Goal: Task Accomplishment & Management: Manage account settings

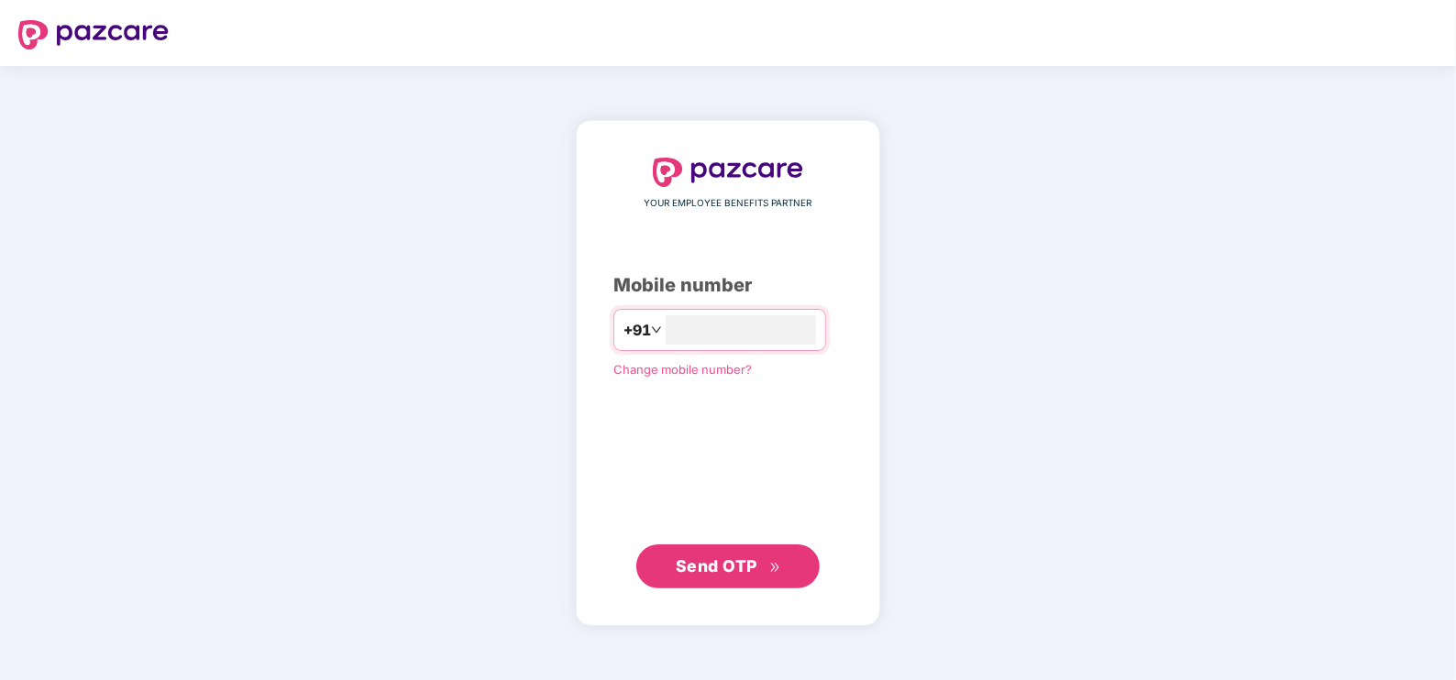
type input "**********"
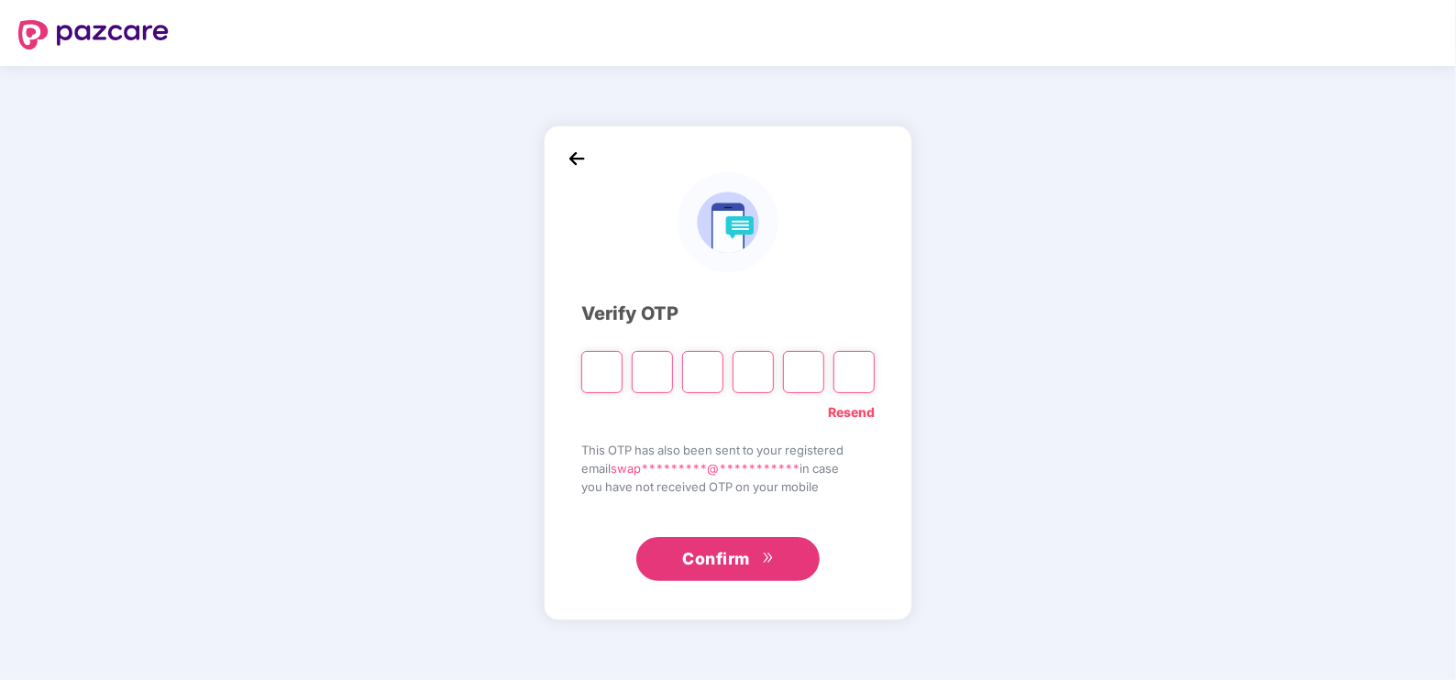
type input "*"
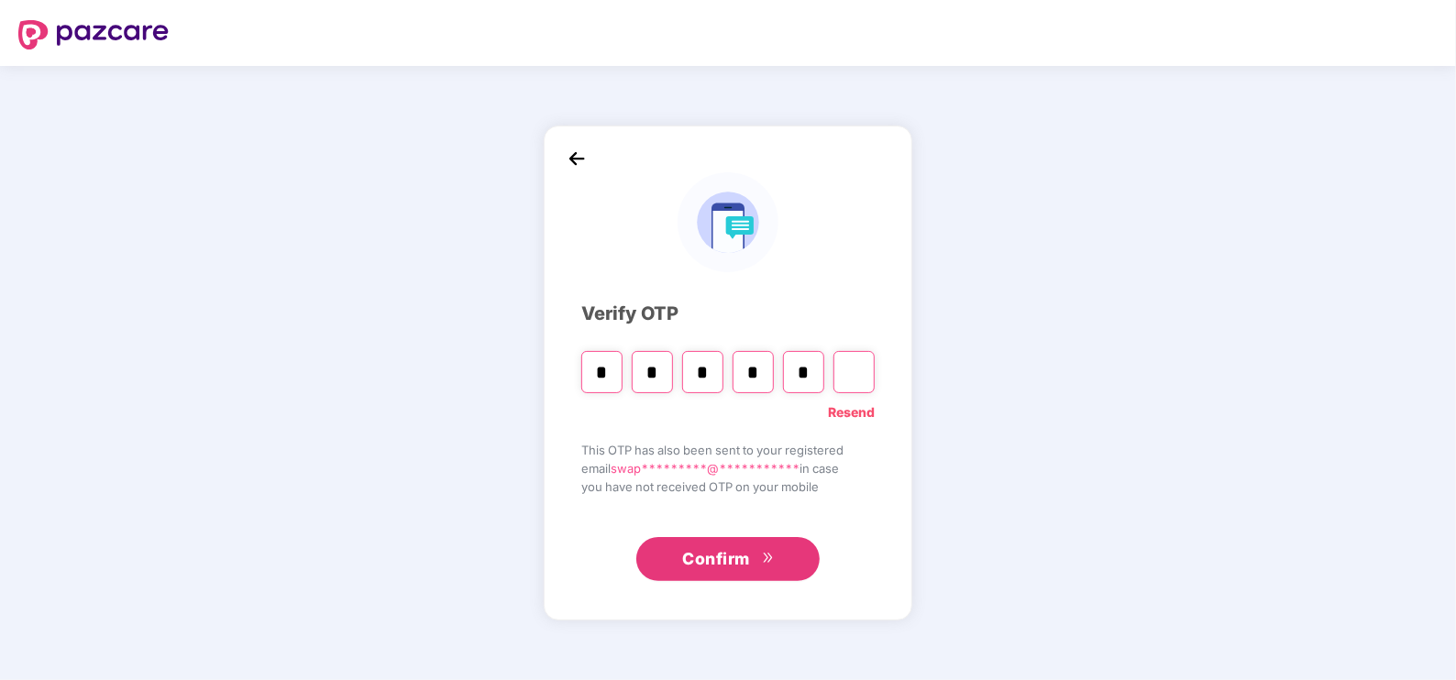
type input "*"
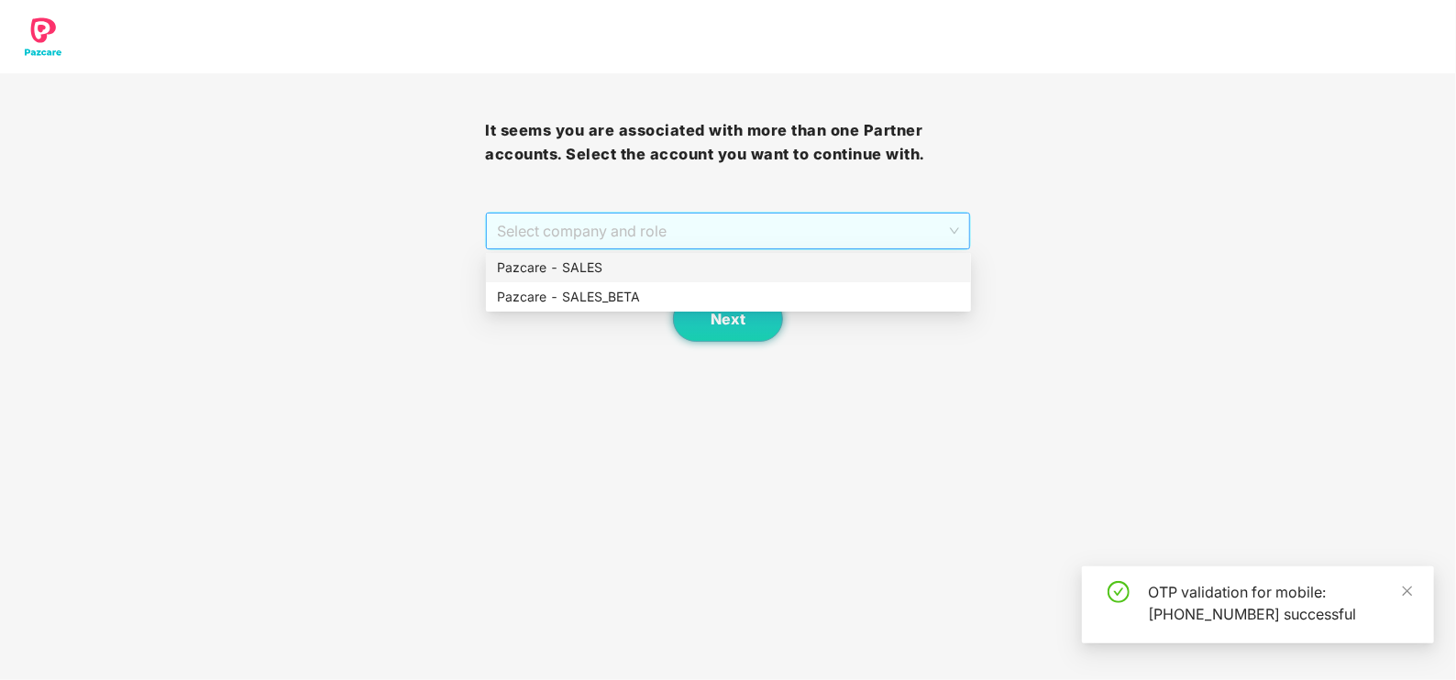
click at [589, 214] on span "Select company and role" at bounding box center [727, 231] width 461 height 35
click at [565, 272] on div "Pazcare - SALES" at bounding box center [728, 268] width 463 height 20
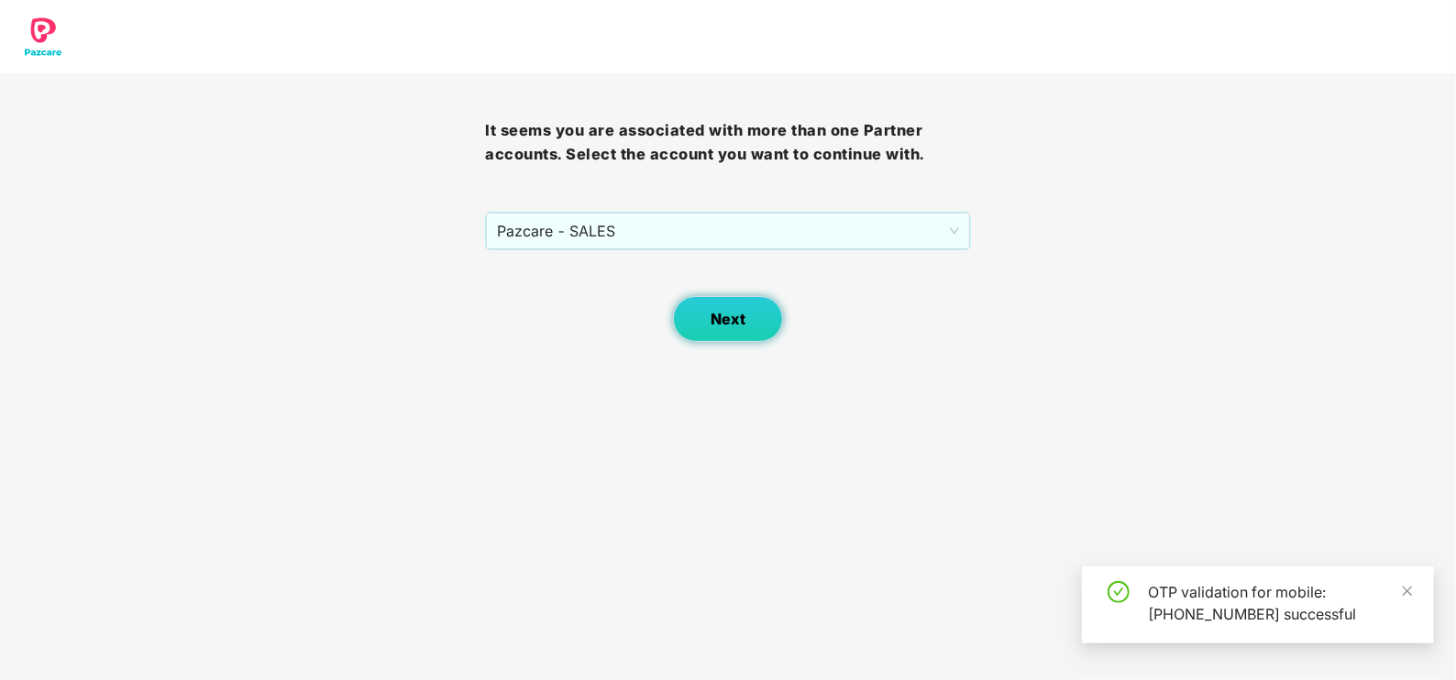
drag, startPoint x: 693, startPoint y: 290, endPoint x: 701, endPoint y: 306, distance: 18.5
click at [701, 306] on div "Next" at bounding box center [727, 296] width 485 height 92
click at [701, 306] on button "Next" at bounding box center [728, 319] width 110 height 46
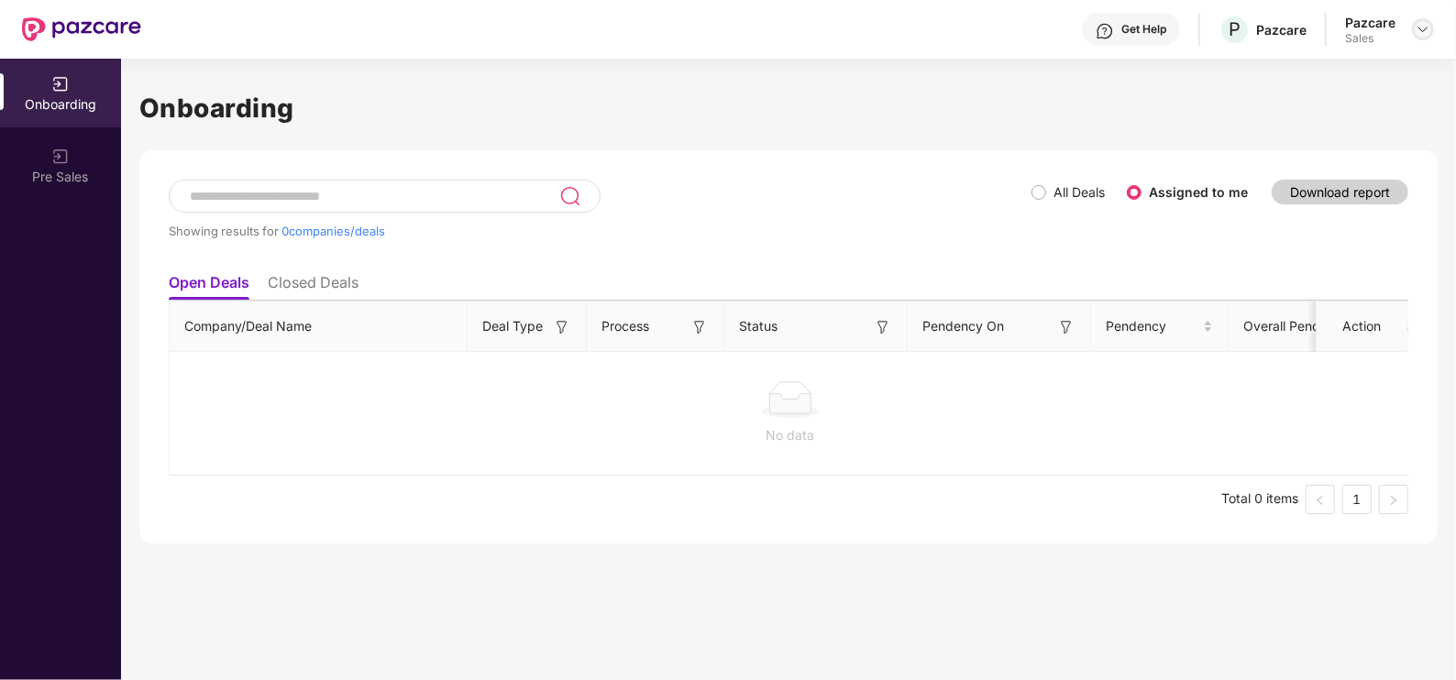
click at [1421, 38] on div "Pazcare Sales" at bounding box center [1389, 30] width 89 height 32
click at [1421, 38] on div at bounding box center [1423, 29] width 22 height 22
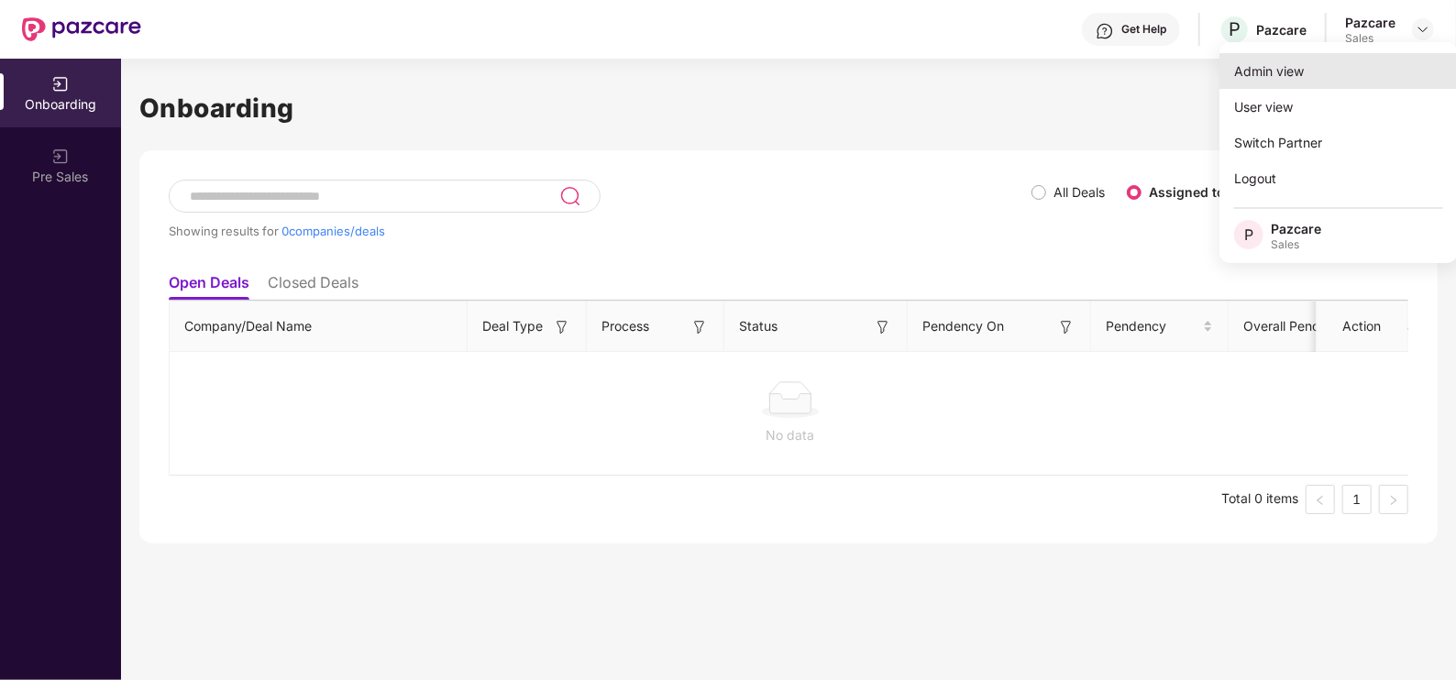
click at [1302, 84] on div "Admin view" at bounding box center [1339, 71] width 238 height 36
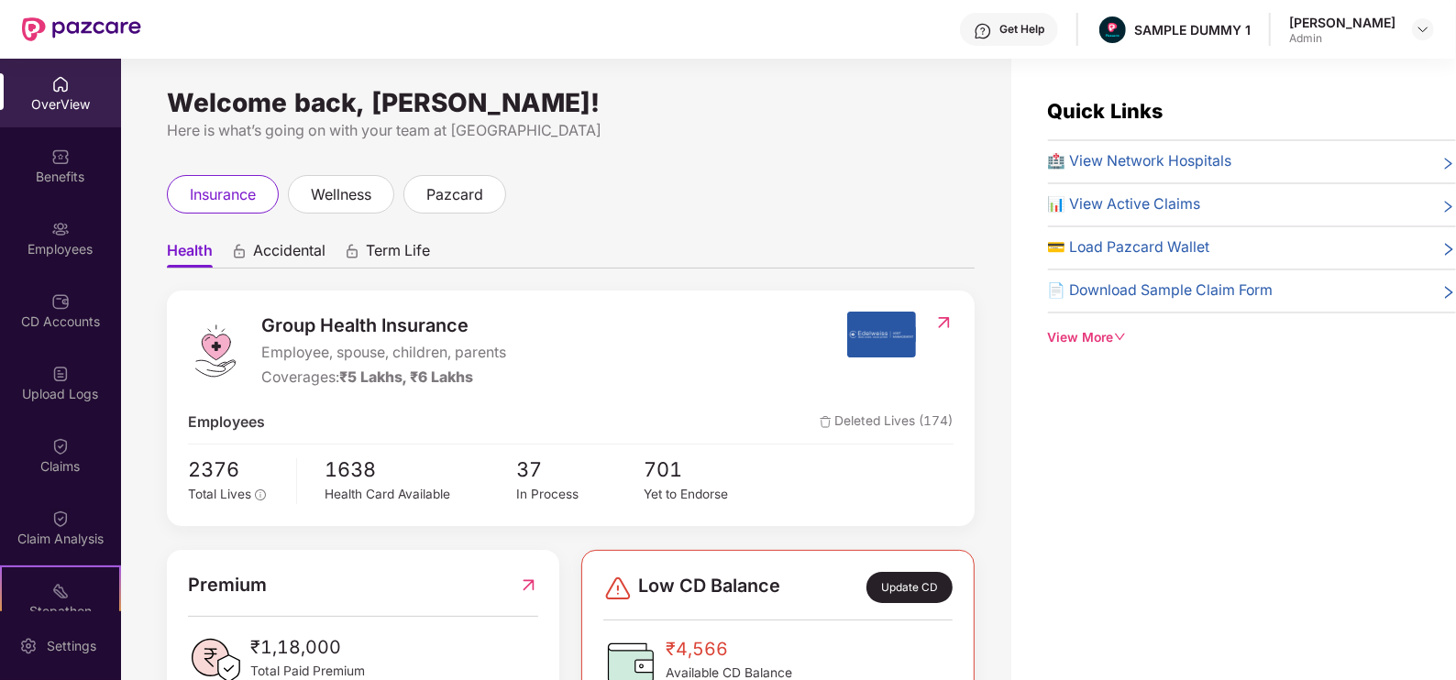
scroll to position [204, 0]
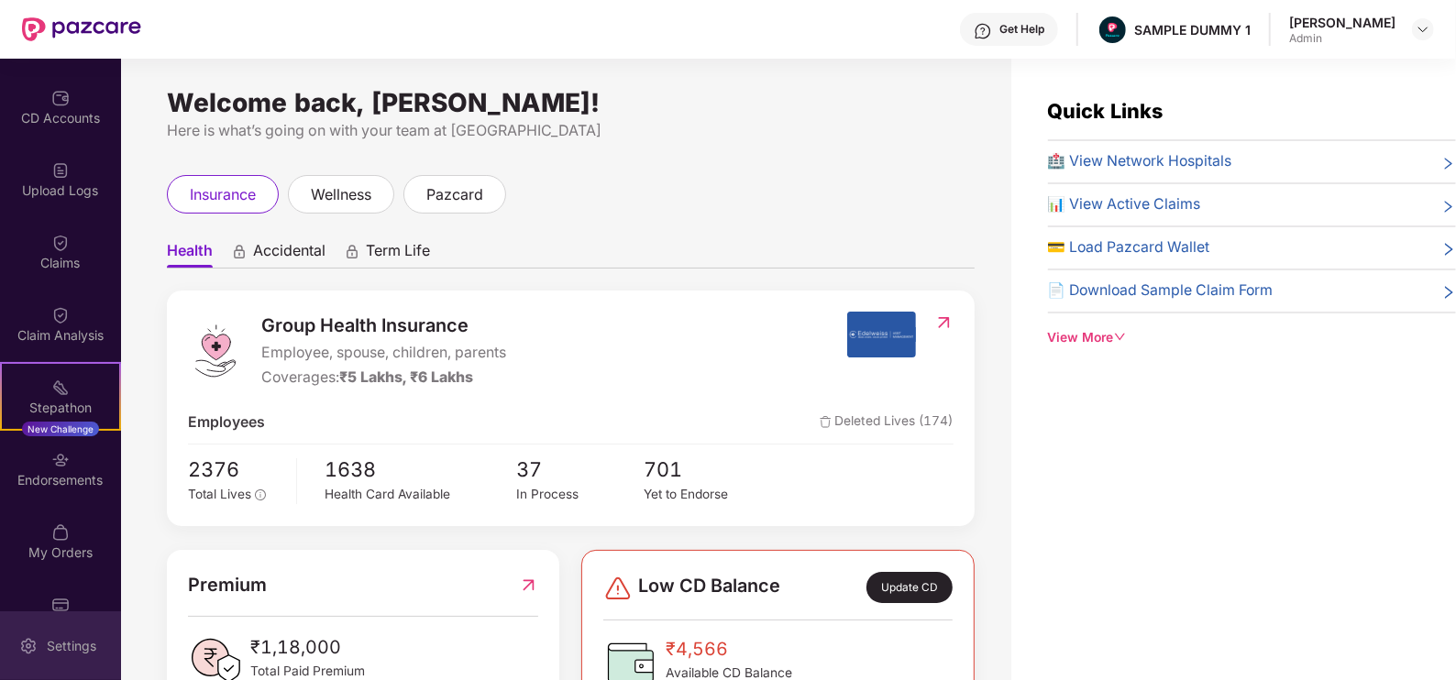
click at [81, 654] on div "Settings" at bounding box center [71, 646] width 61 height 18
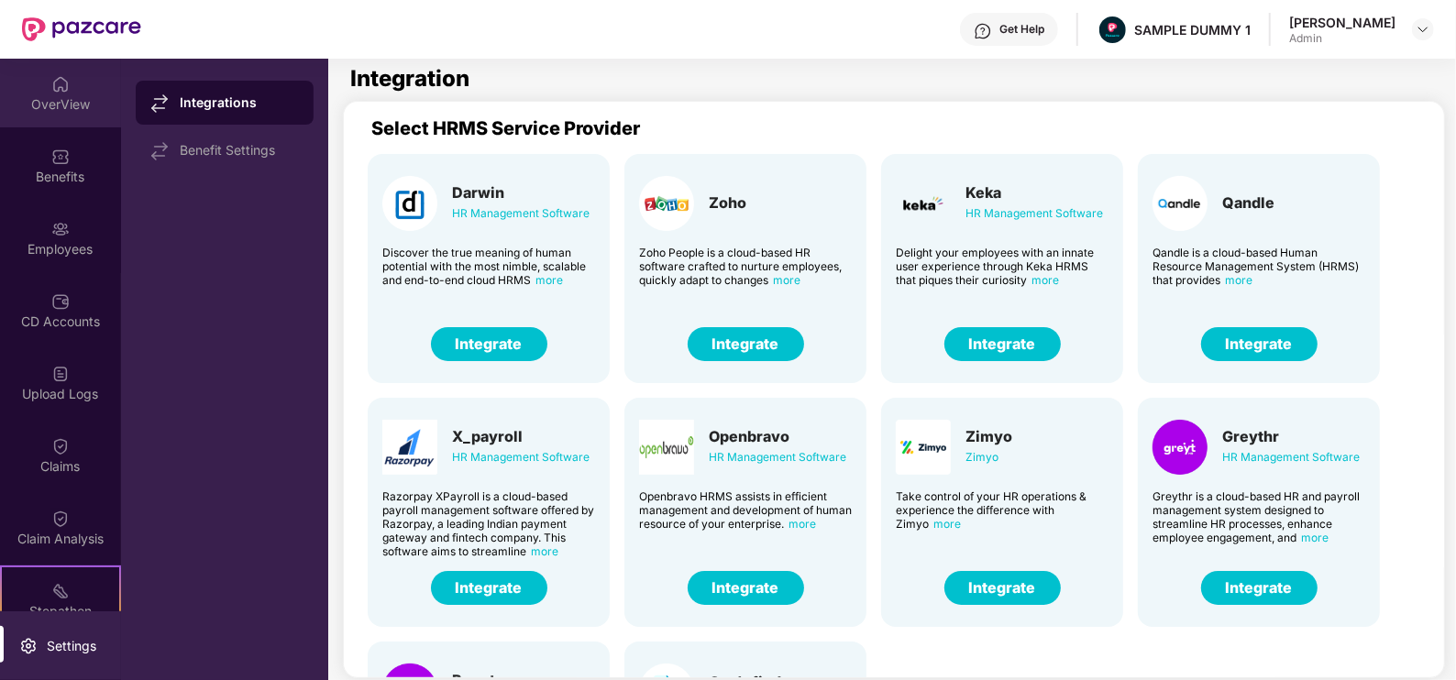
click at [46, 95] on div "OverView" at bounding box center [60, 104] width 121 height 18
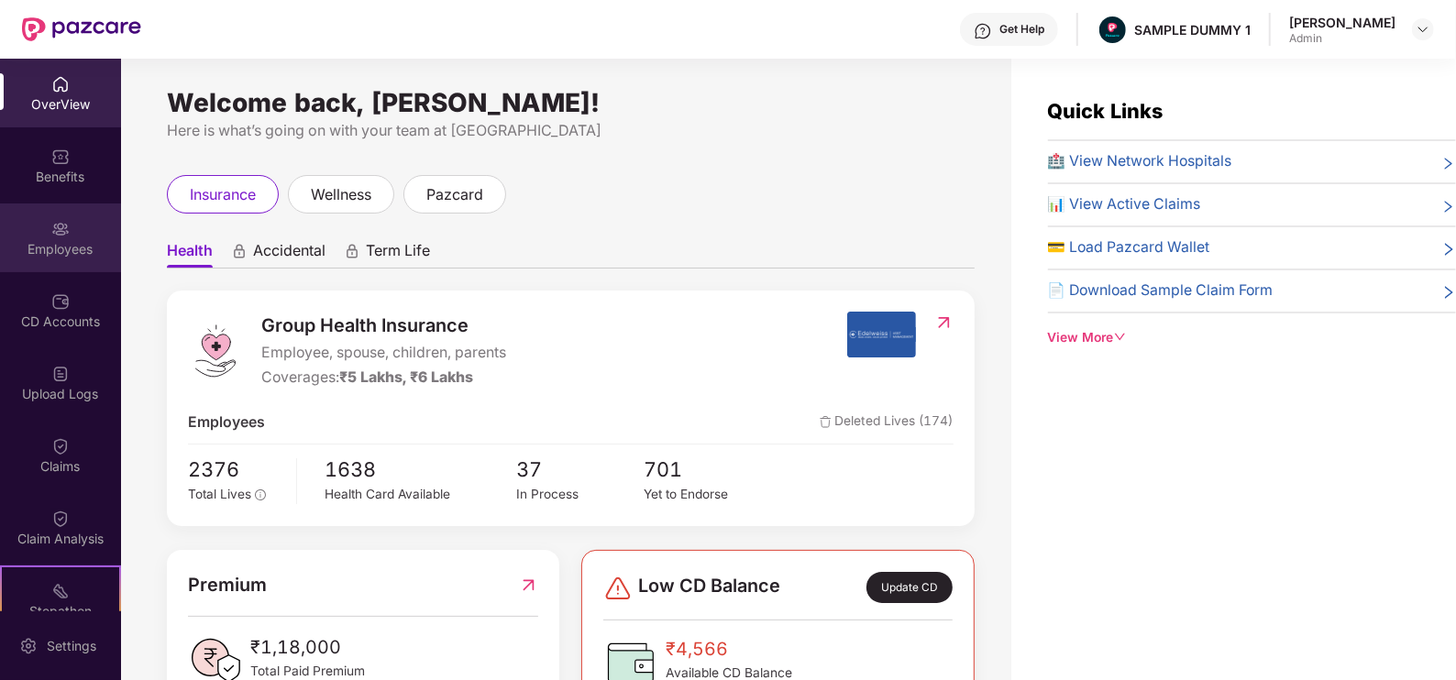
click at [57, 241] on div "Employees" at bounding box center [60, 249] width 121 height 18
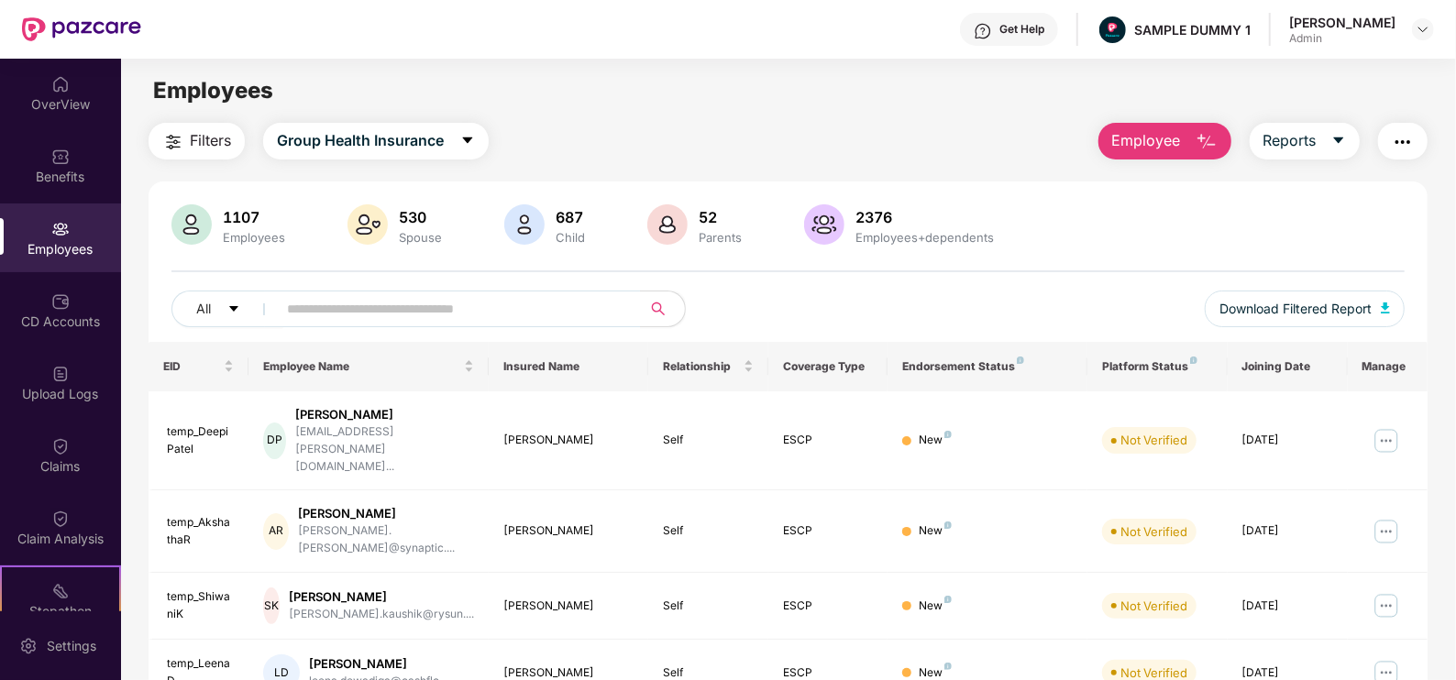
click at [1139, 133] on span "Employee" at bounding box center [1146, 140] width 69 height 23
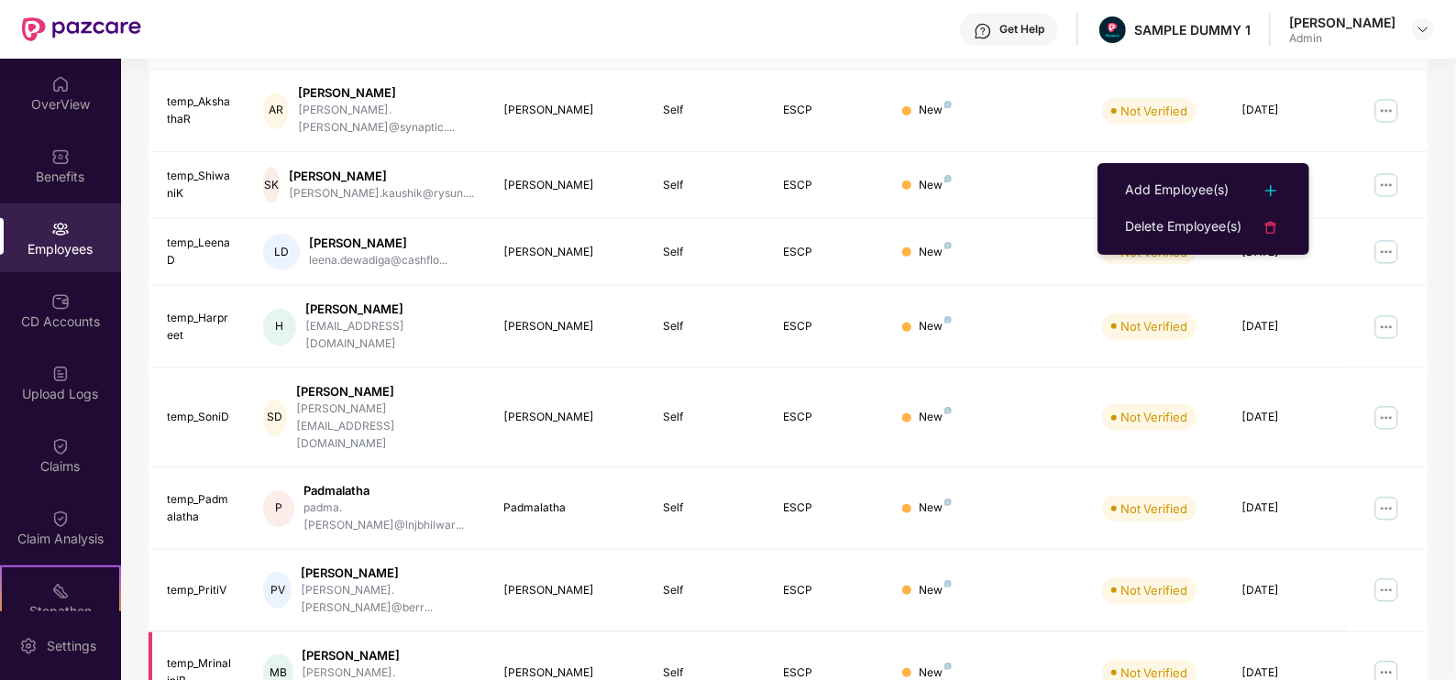
scroll to position [444, 0]
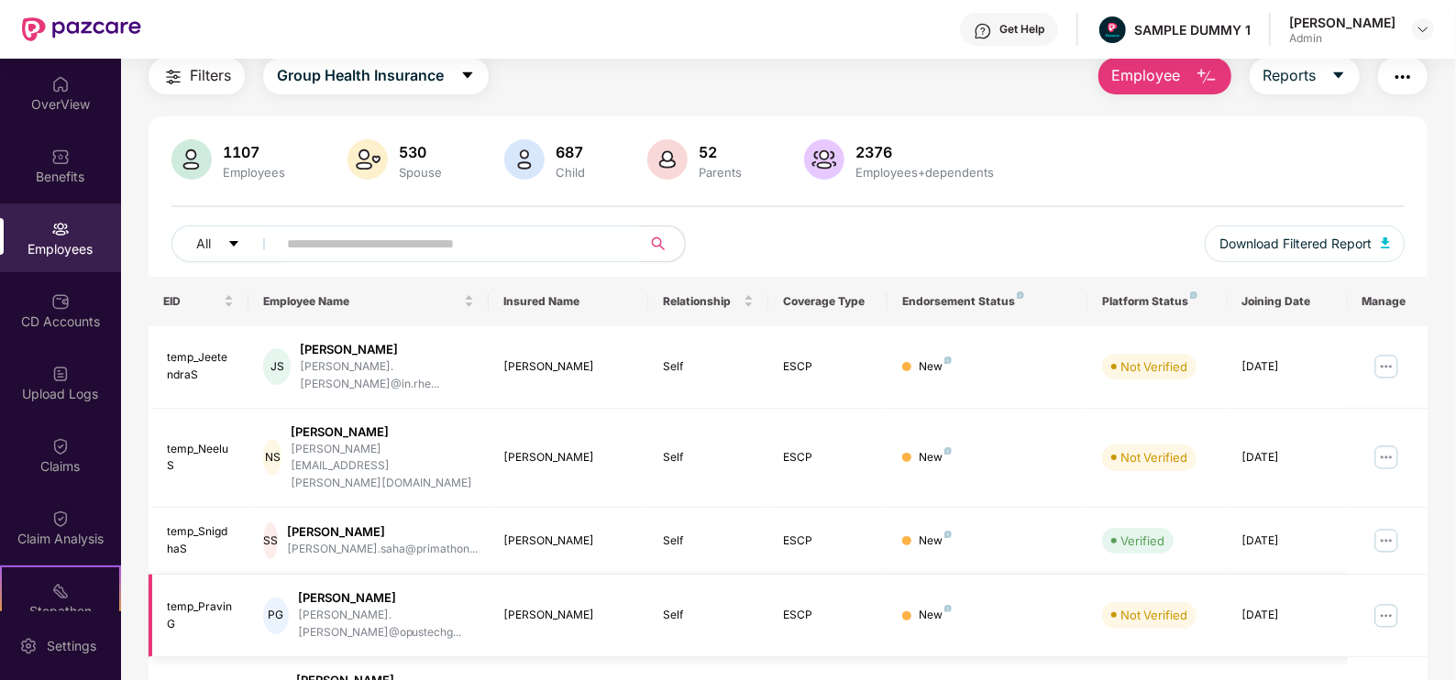
scroll to position [0, 0]
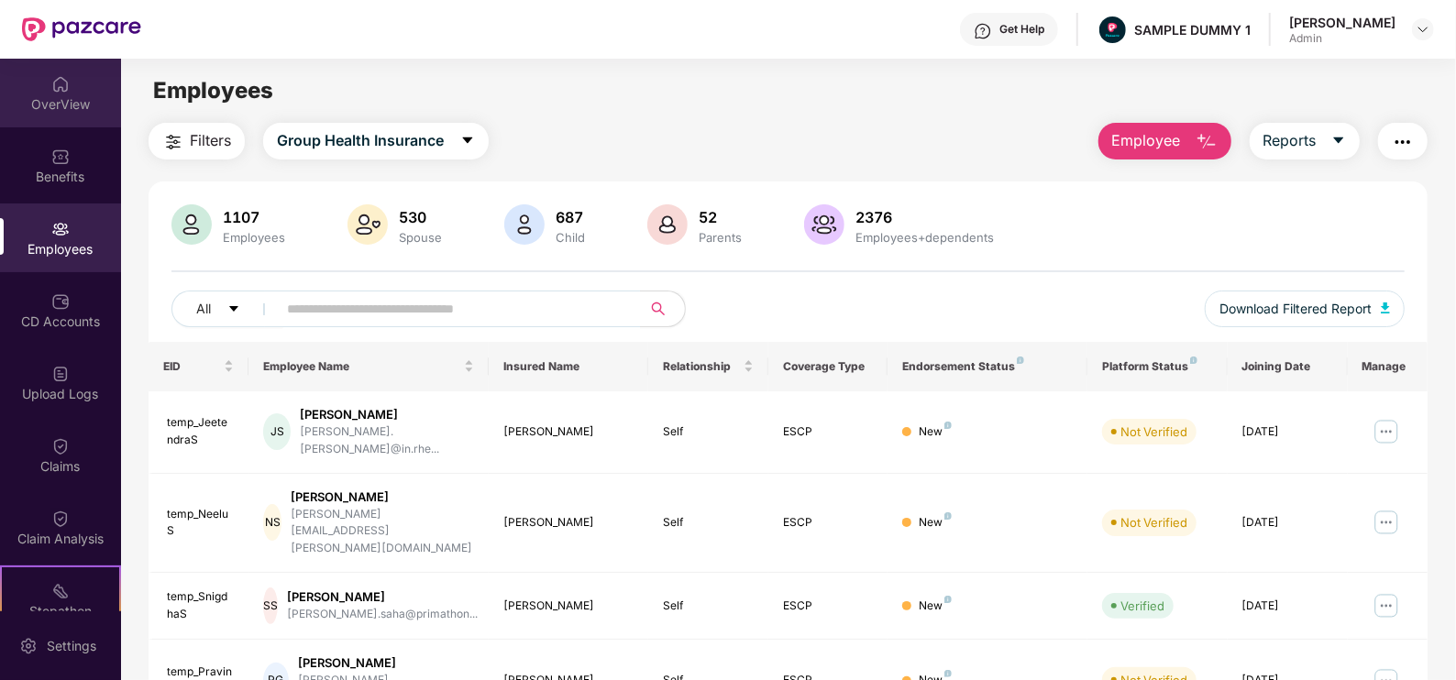
click at [64, 90] on img at bounding box center [60, 84] width 18 height 18
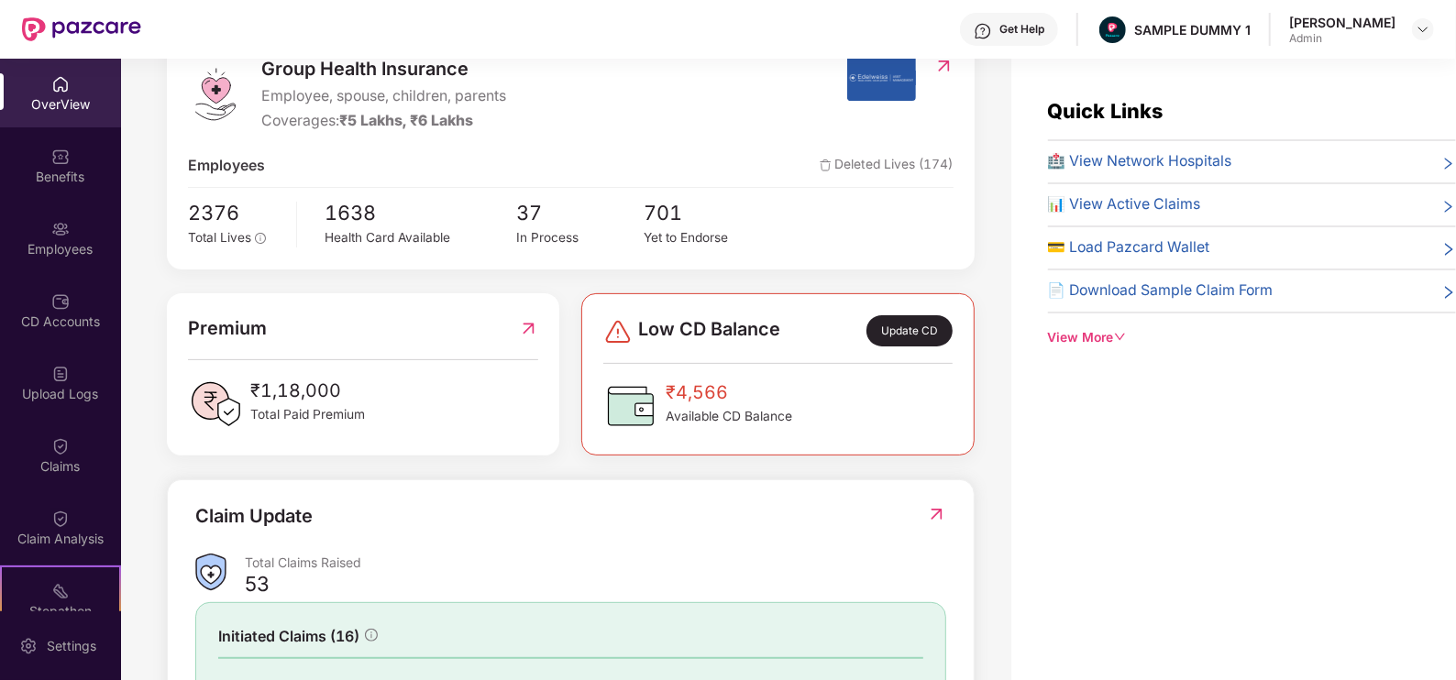
scroll to position [255, 0]
click at [1110, 343] on div "View More" at bounding box center [1252, 338] width 408 height 20
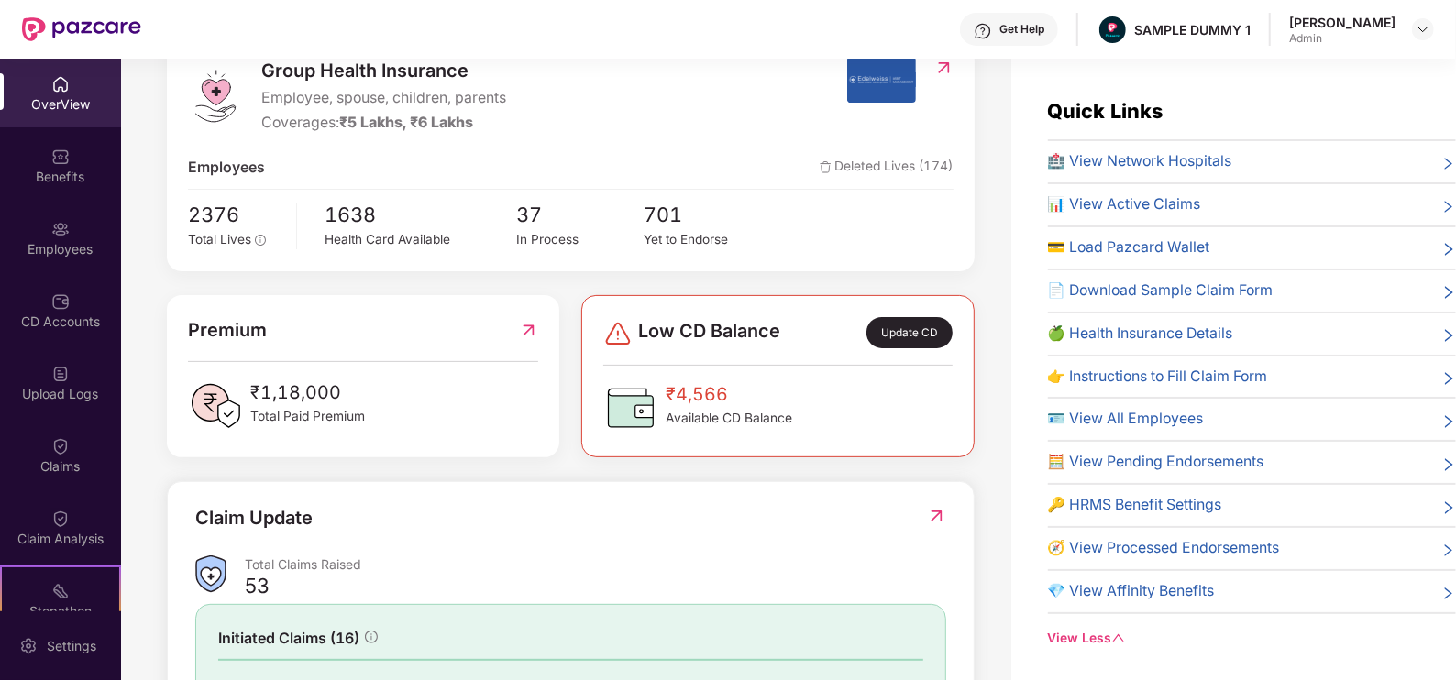
click at [1037, 36] on div "Get Help" at bounding box center [1022, 29] width 45 height 15
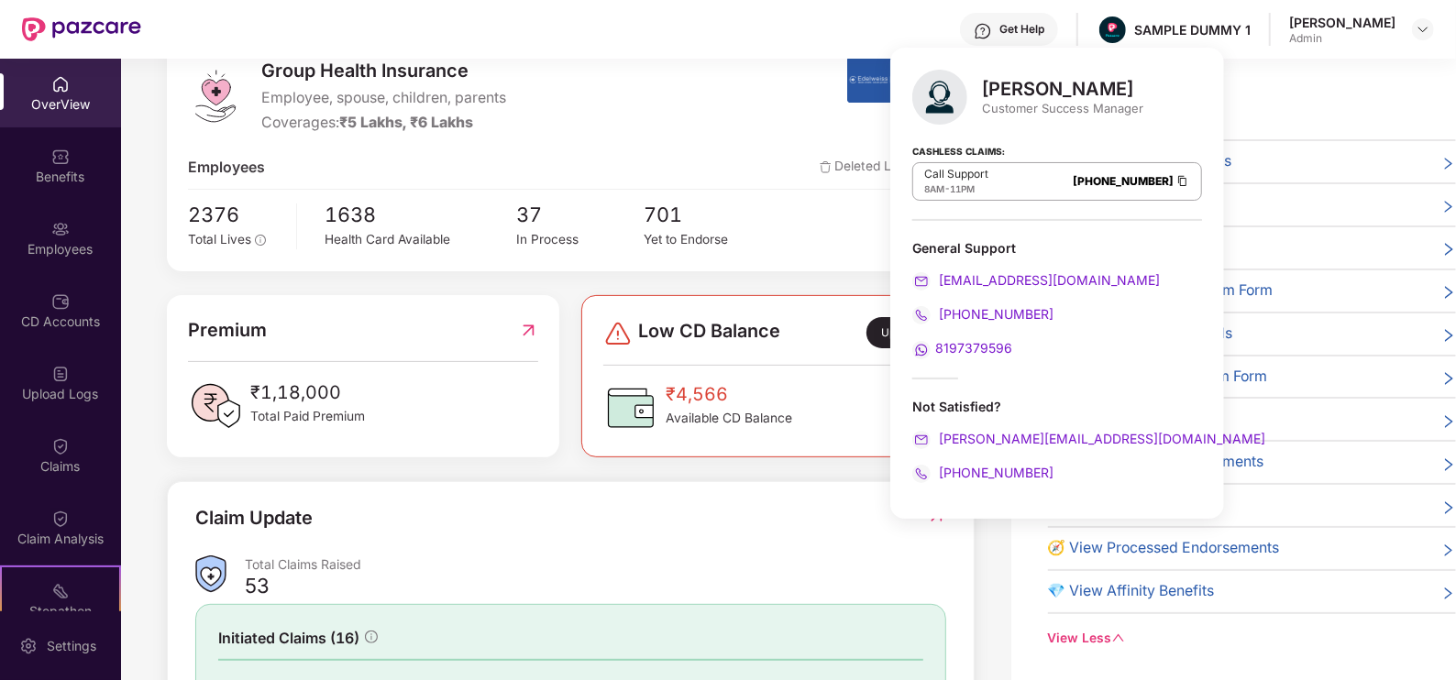
click at [609, 107] on div "Group Health Insurance Employee, spouse, children, parents Coverages: ₹5 Lakhs,…" at bounding box center [517, 96] width 659 height 78
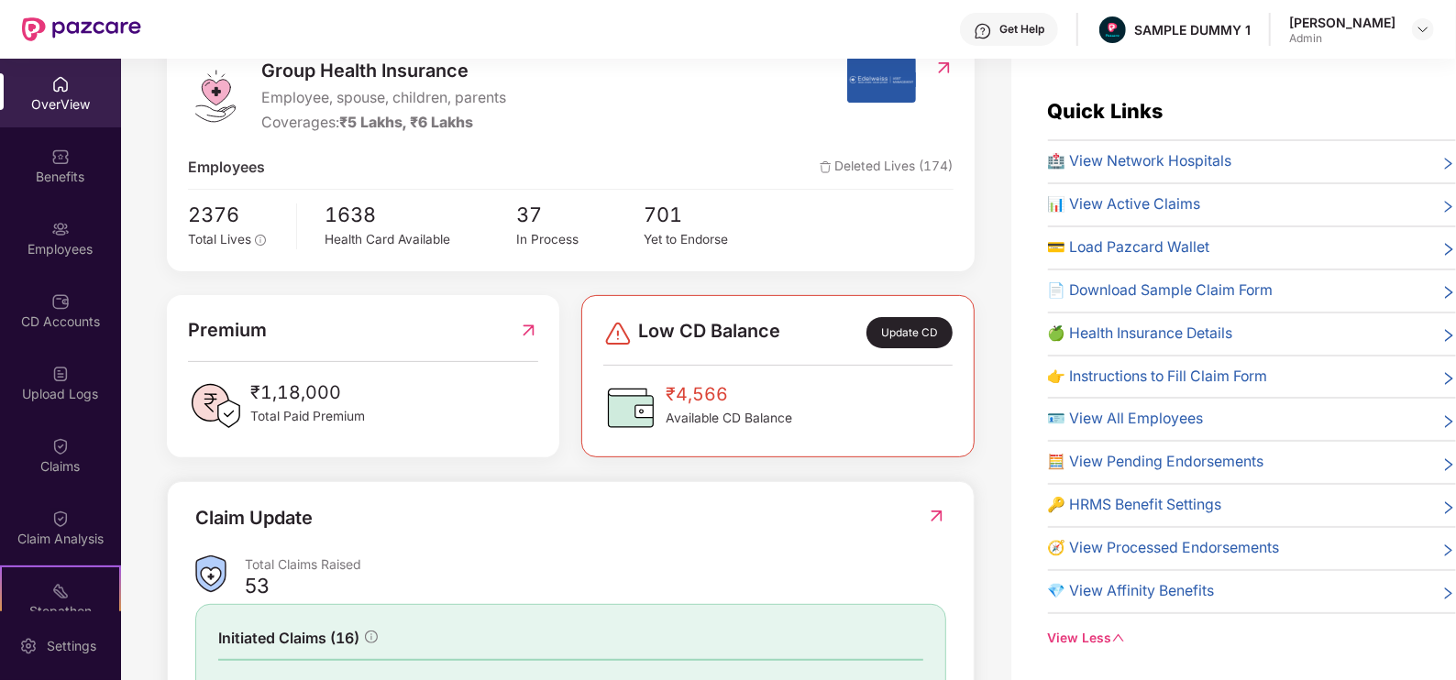
click at [1009, 43] on div "Get Help" at bounding box center [1009, 29] width 98 height 33
click at [591, 50] on div "Get Help SAMPLE DUMMY 1 [PERSON_NAME] Admin" at bounding box center [787, 29] width 1293 height 59
click at [63, 160] on img at bounding box center [60, 157] width 18 height 18
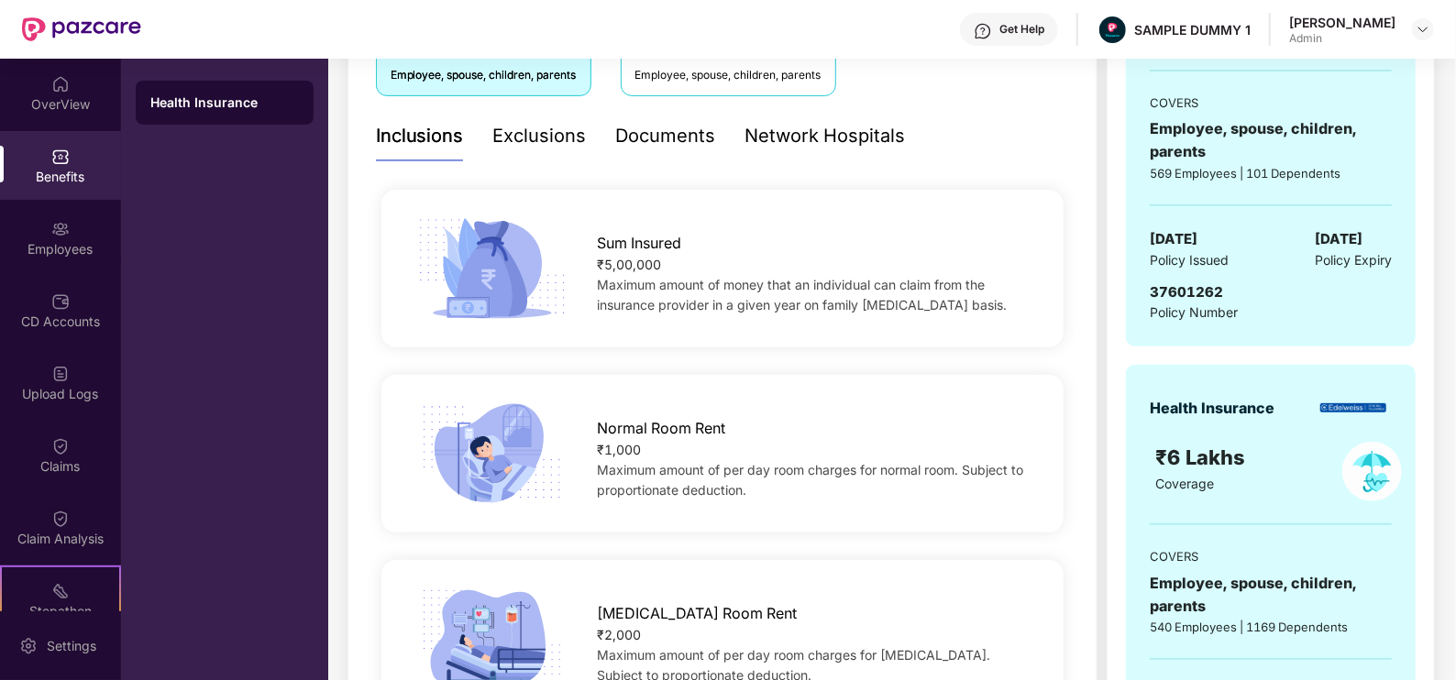
scroll to position [337, 0]
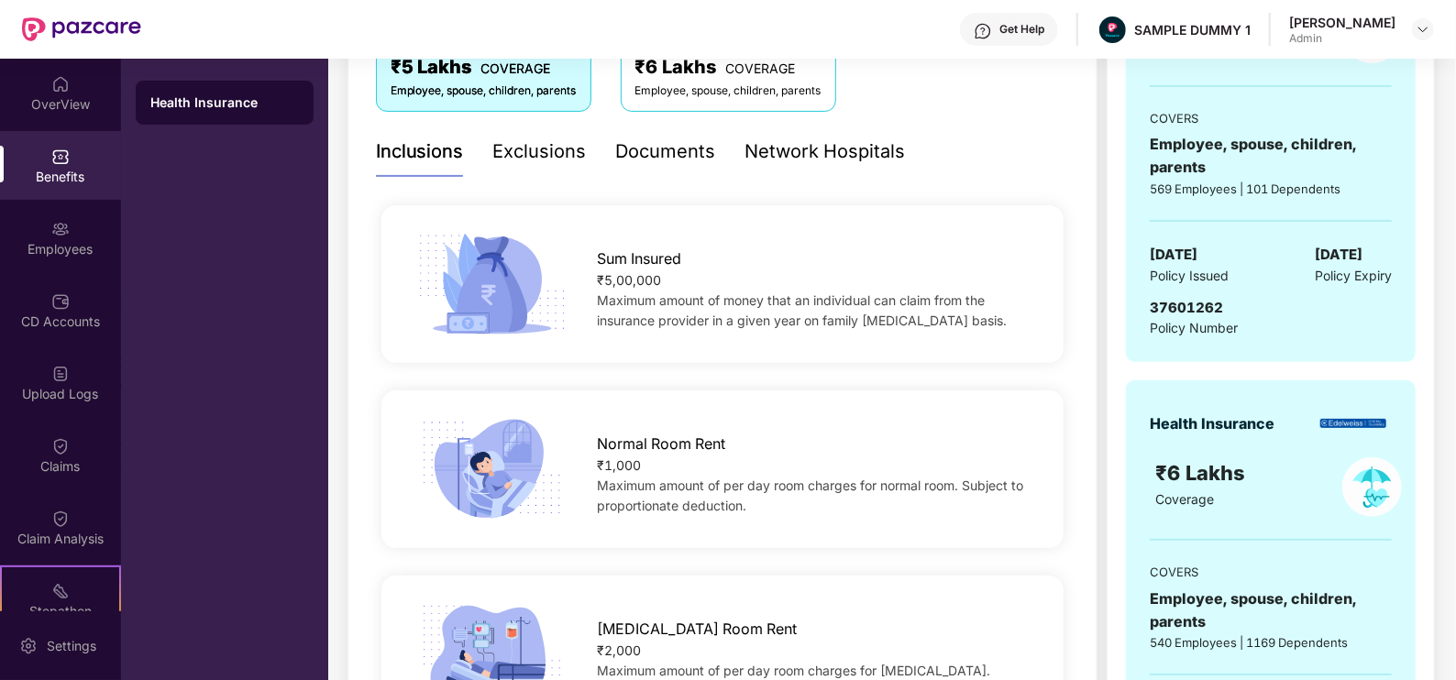
click at [529, 158] on div "Exclusions" at bounding box center [540, 152] width 94 height 28
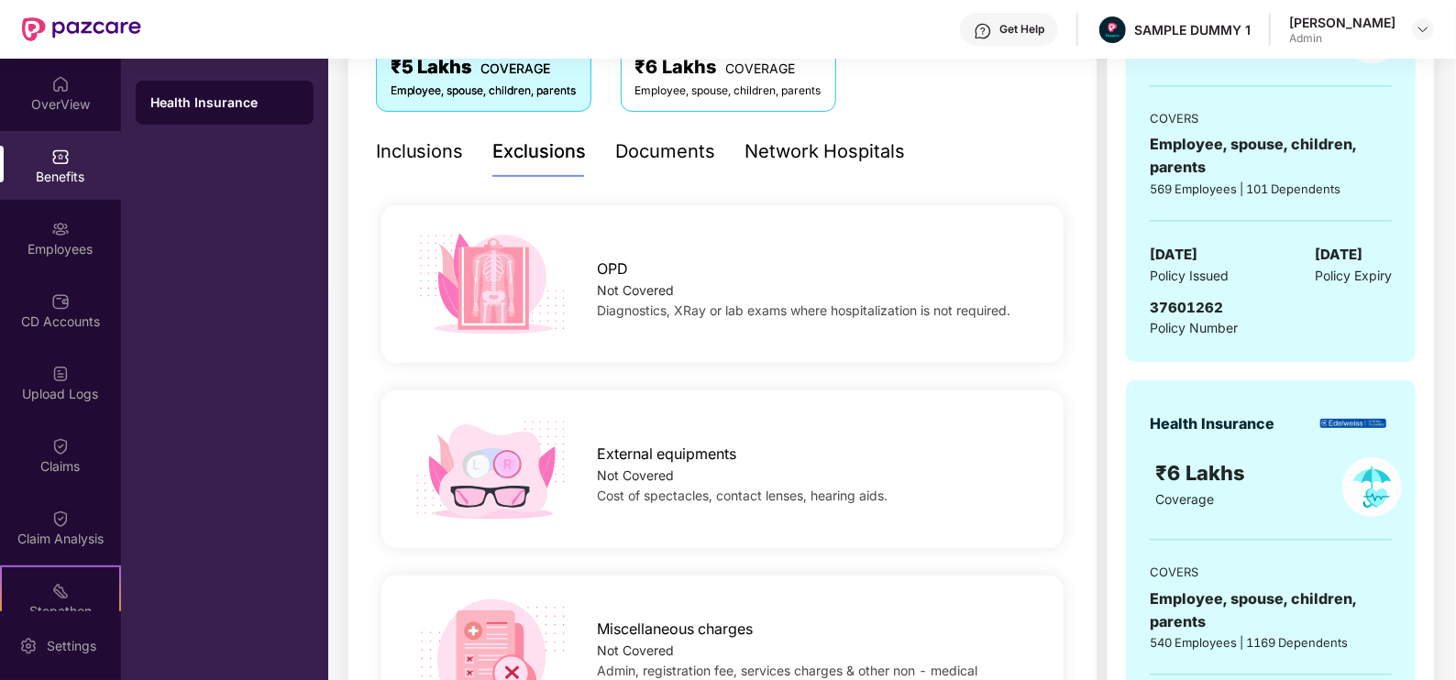
click at [696, 158] on div "Documents" at bounding box center [666, 152] width 100 height 28
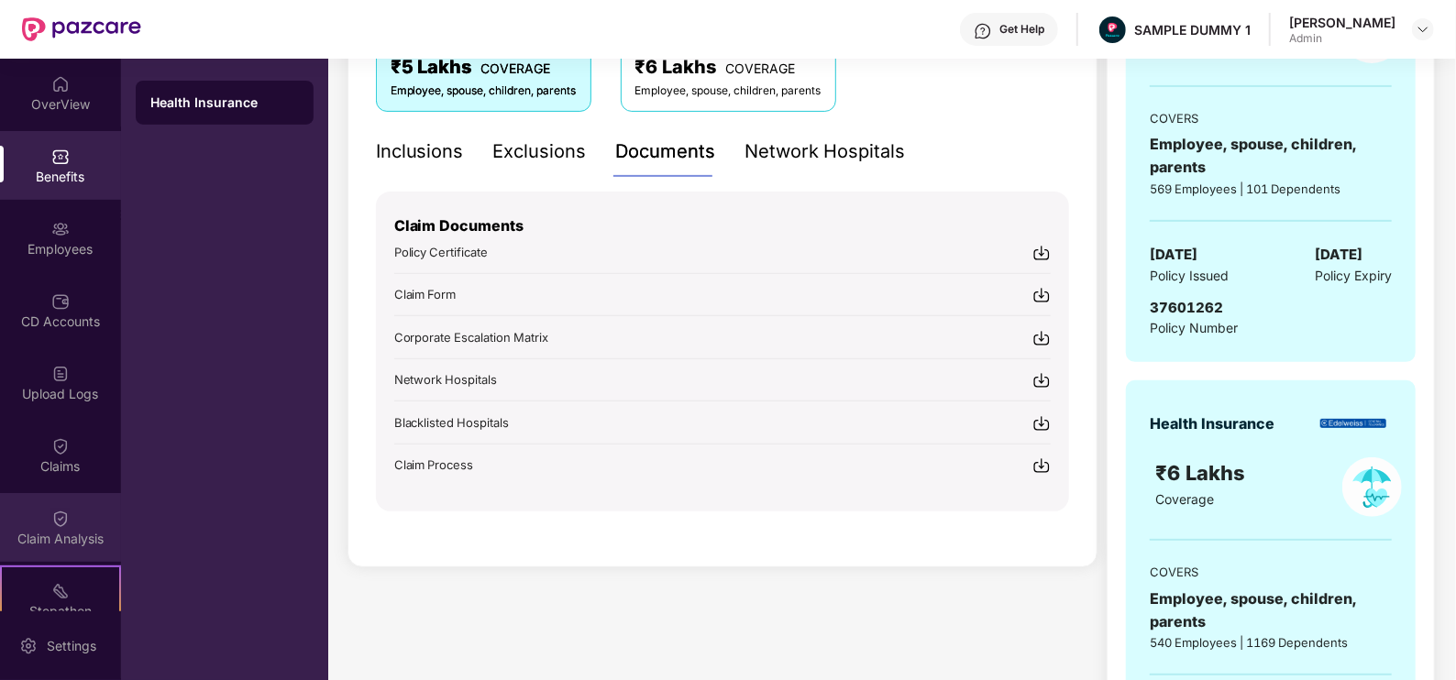
click at [54, 510] on img at bounding box center [60, 519] width 18 height 18
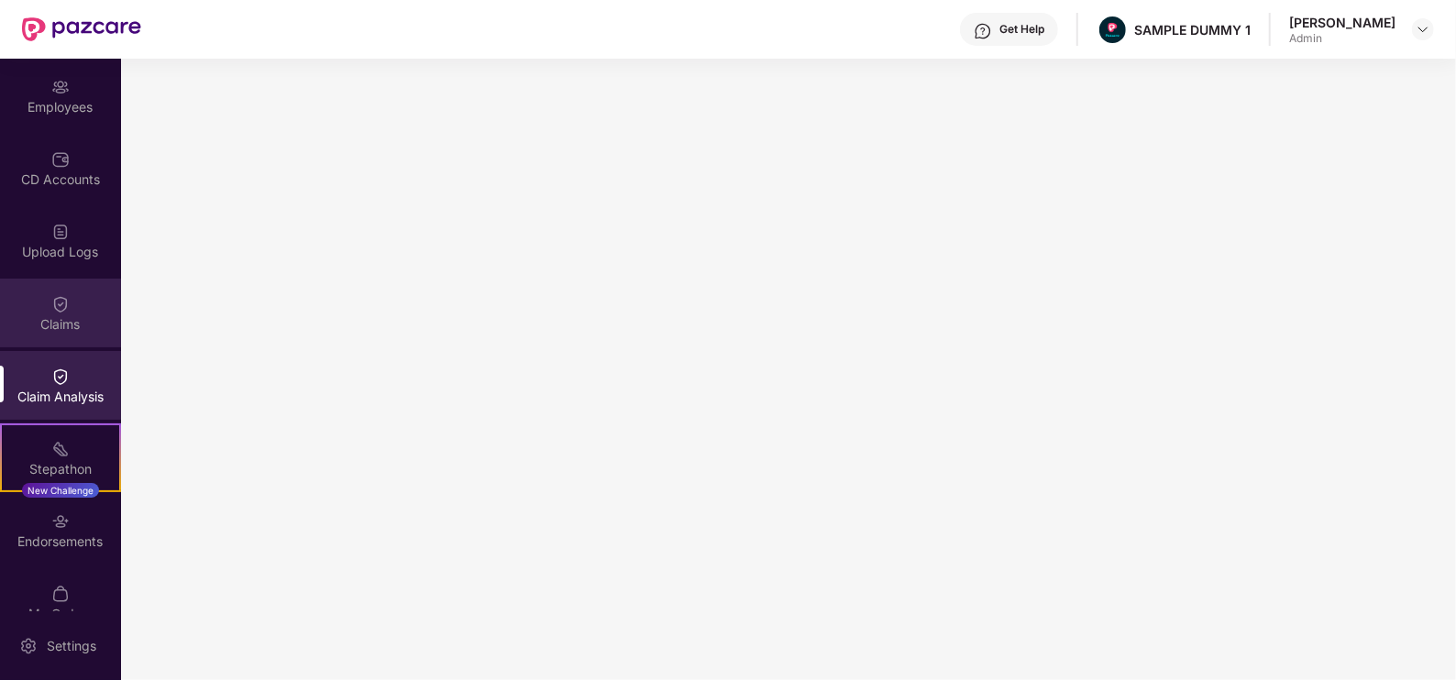
scroll to position [141, 0]
click at [45, 318] on div "Claims" at bounding box center [60, 325] width 121 height 18
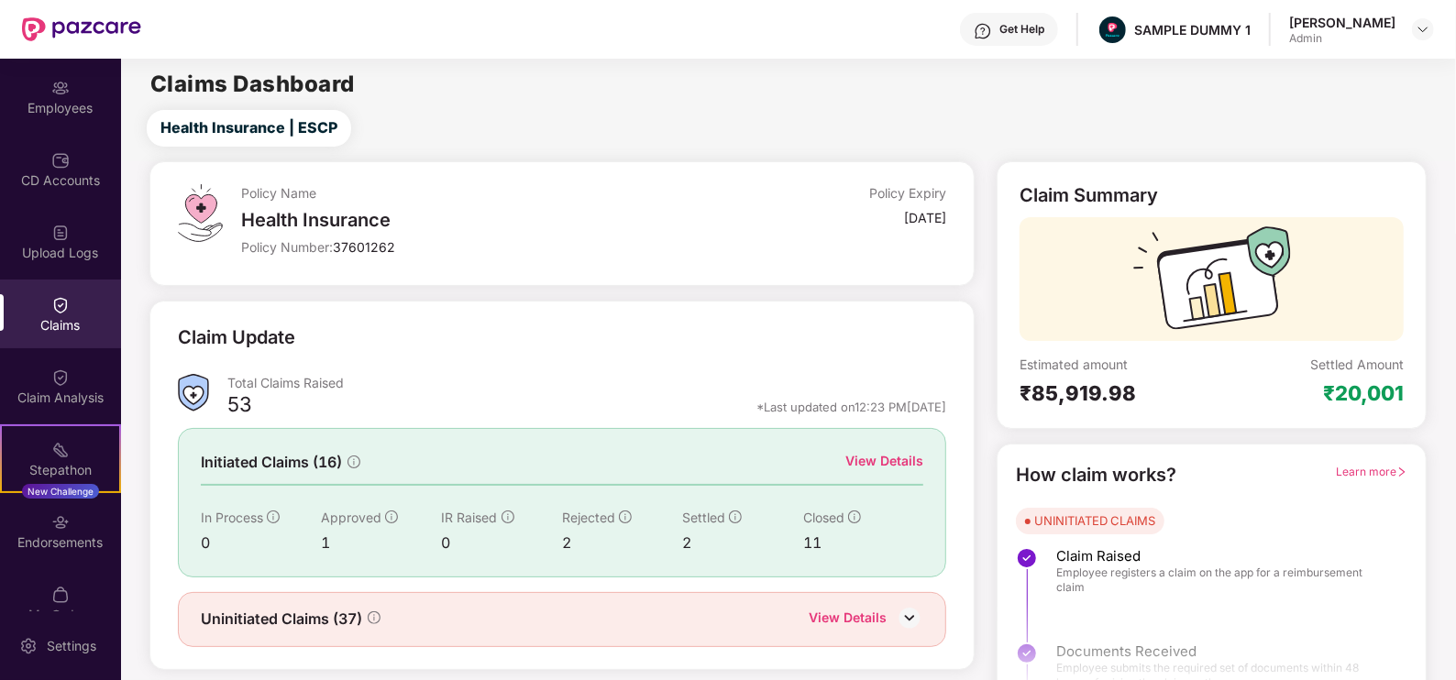
scroll to position [37, 0]
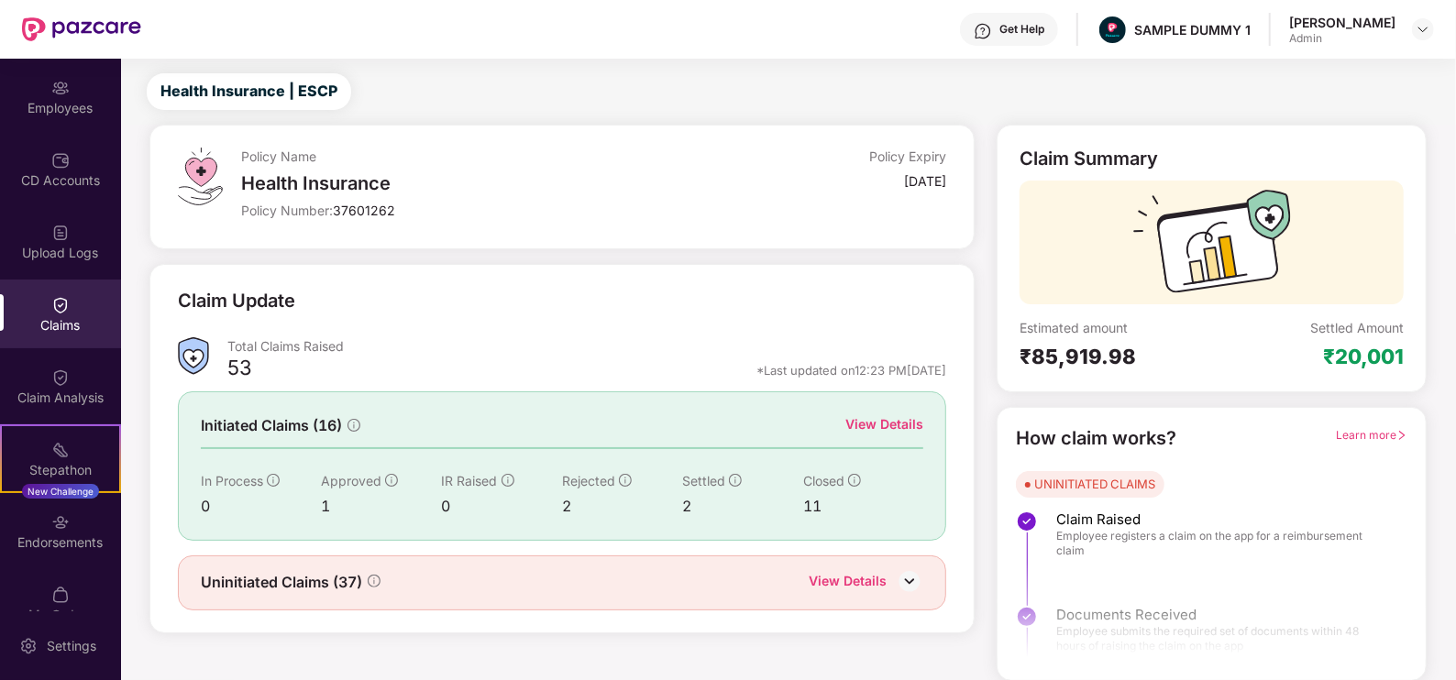
click at [854, 433] on div "View Details" at bounding box center [884, 424] width 78 height 20
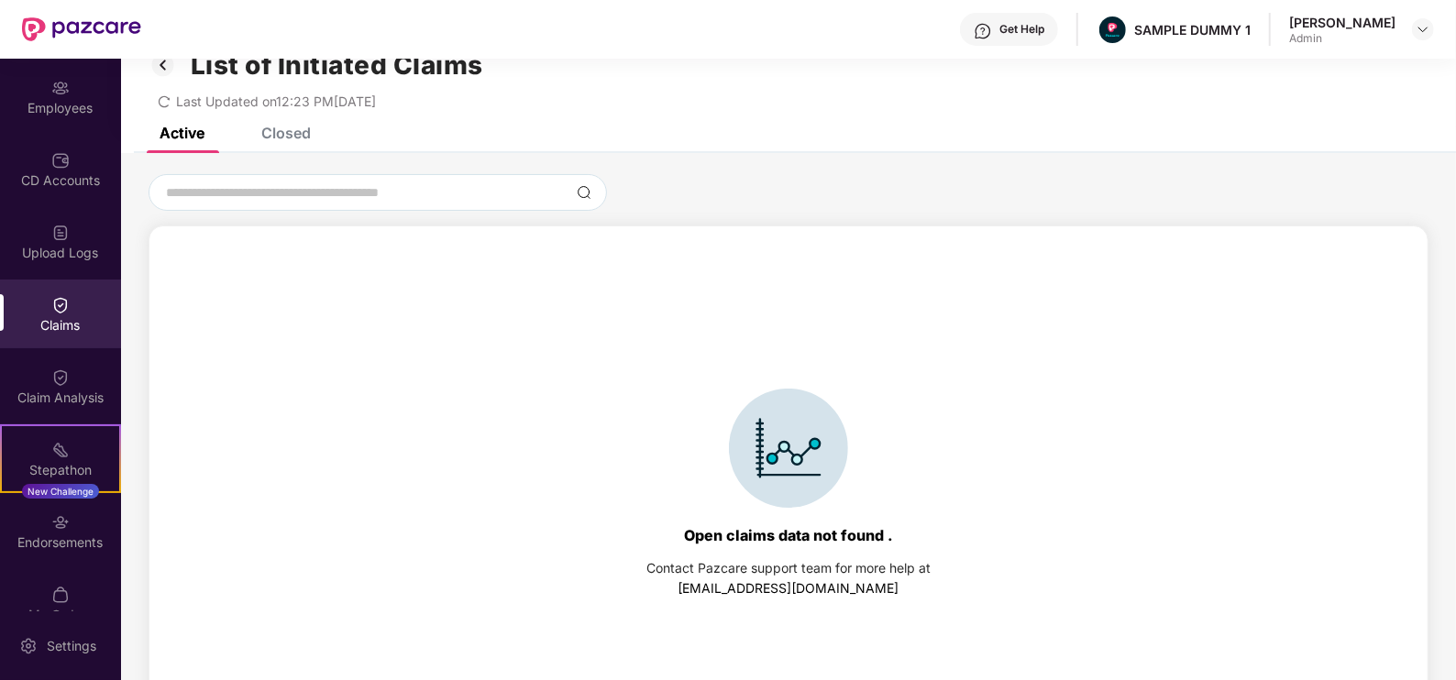
click at [295, 142] on div "Closed" at bounding box center [272, 133] width 77 height 40
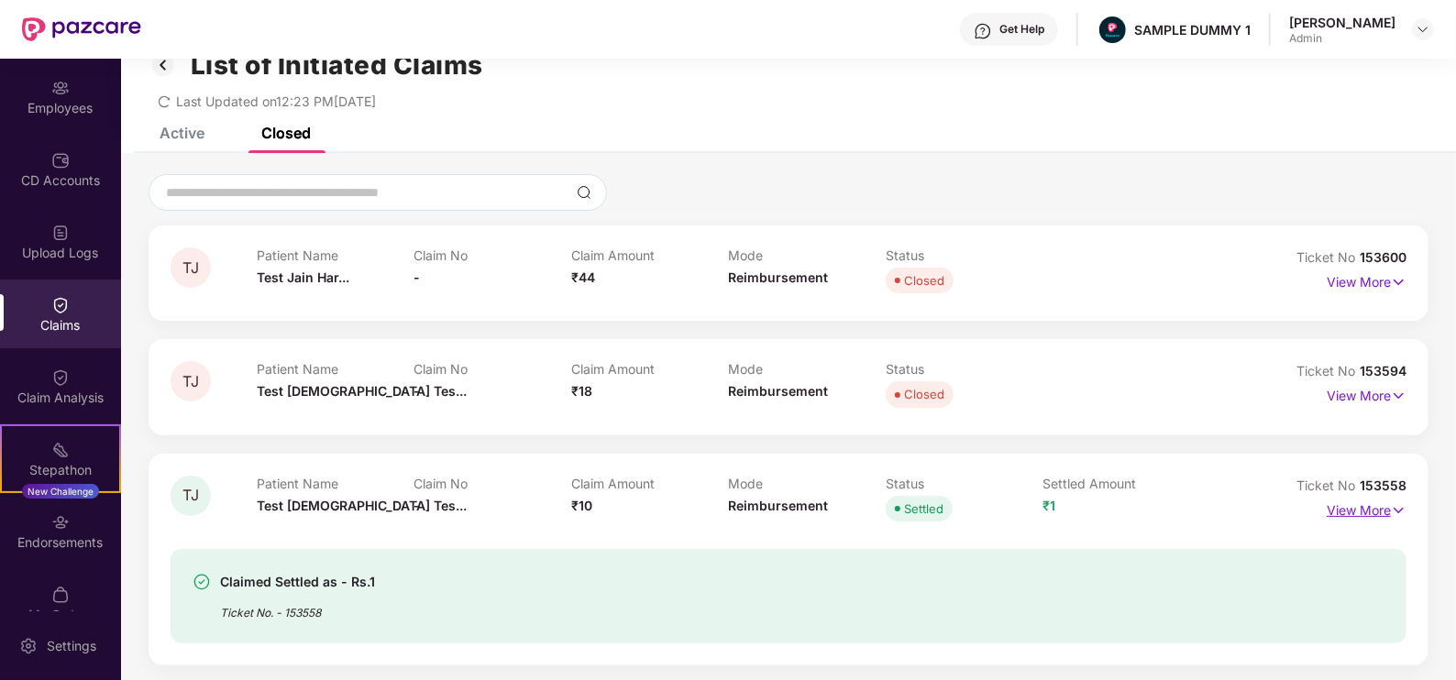
click at [1365, 504] on p "View More" at bounding box center [1367, 508] width 80 height 25
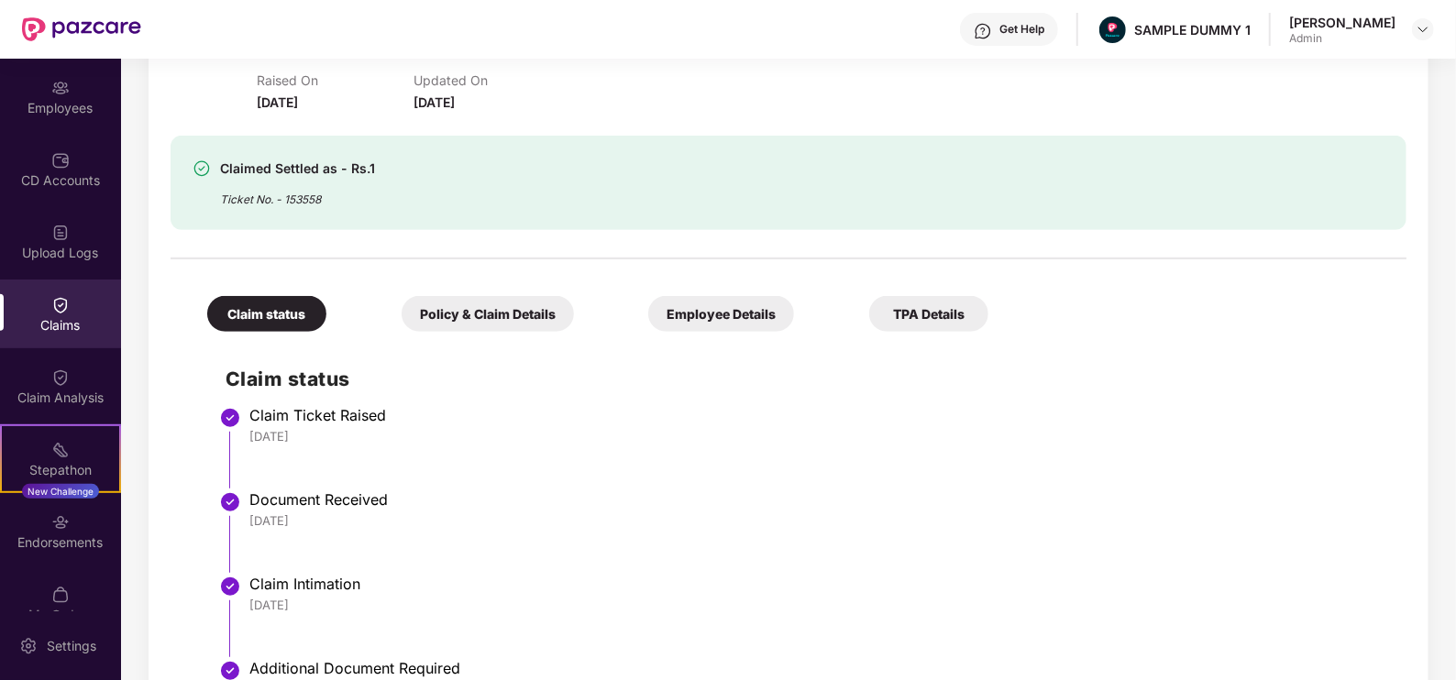
scroll to position [669, 0]
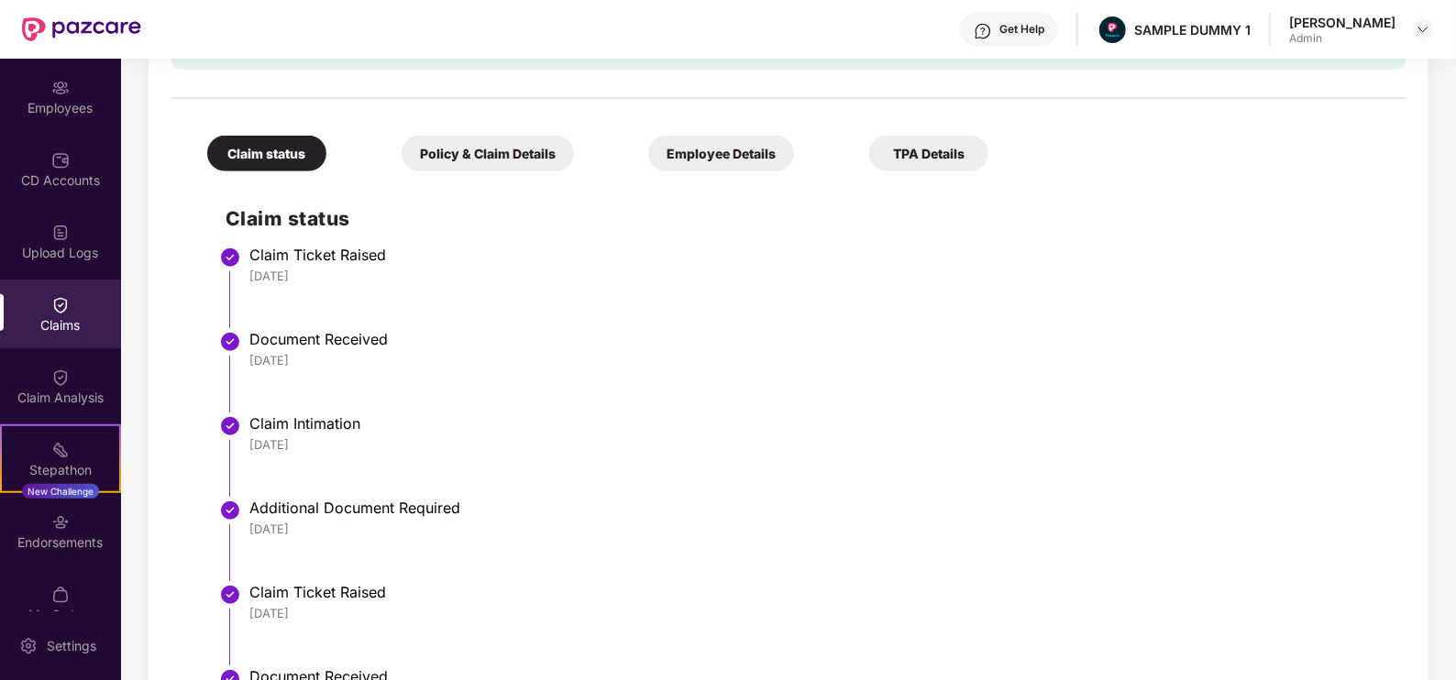
click at [503, 154] on div "Policy & Claim Details" at bounding box center [488, 154] width 172 height 36
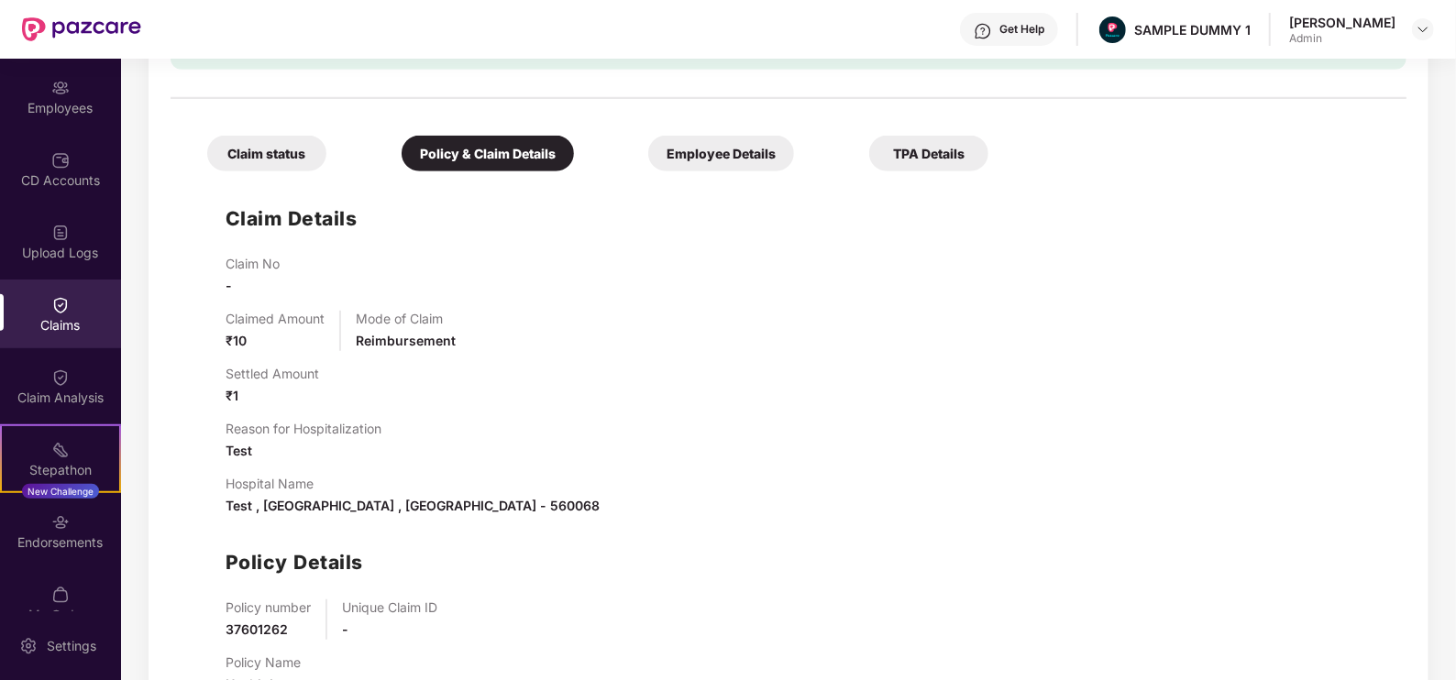
click at [716, 165] on div "Employee Details" at bounding box center [721, 154] width 146 height 36
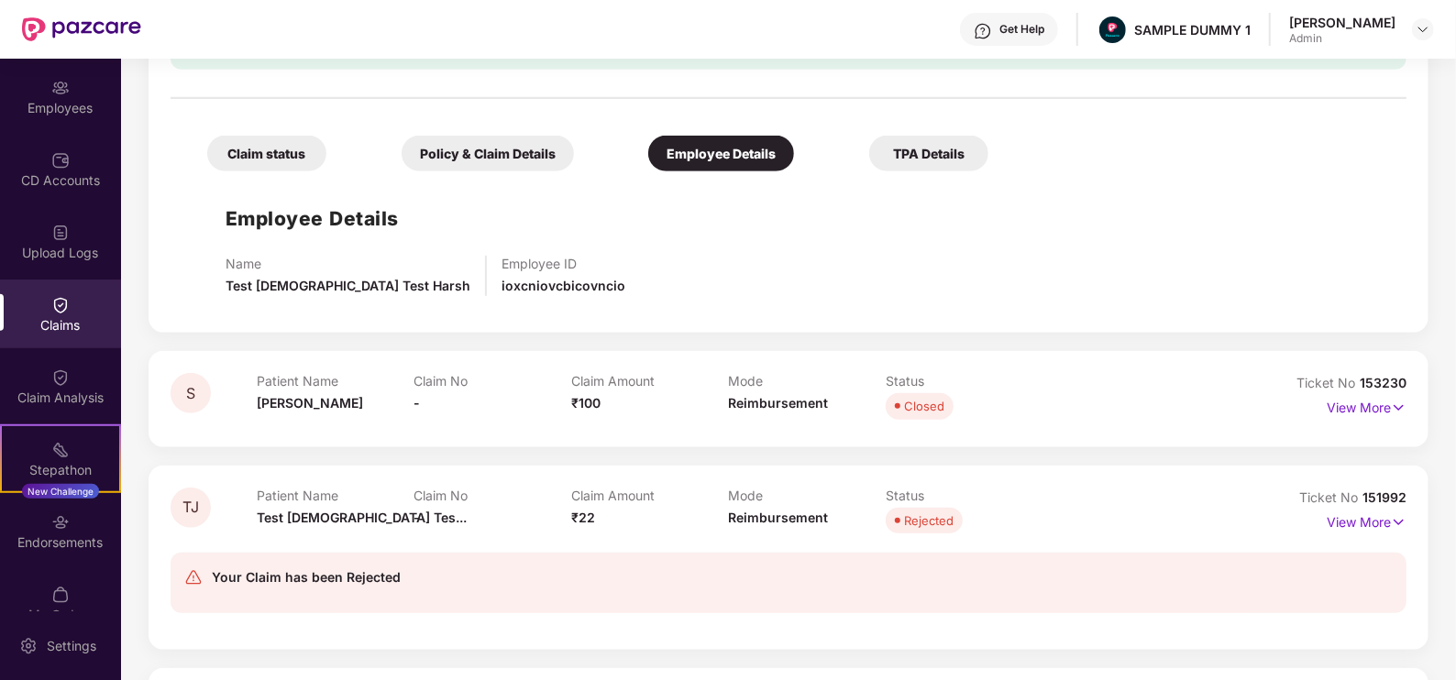
click at [511, 151] on div "Policy & Claim Details" at bounding box center [488, 154] width 172 height 36
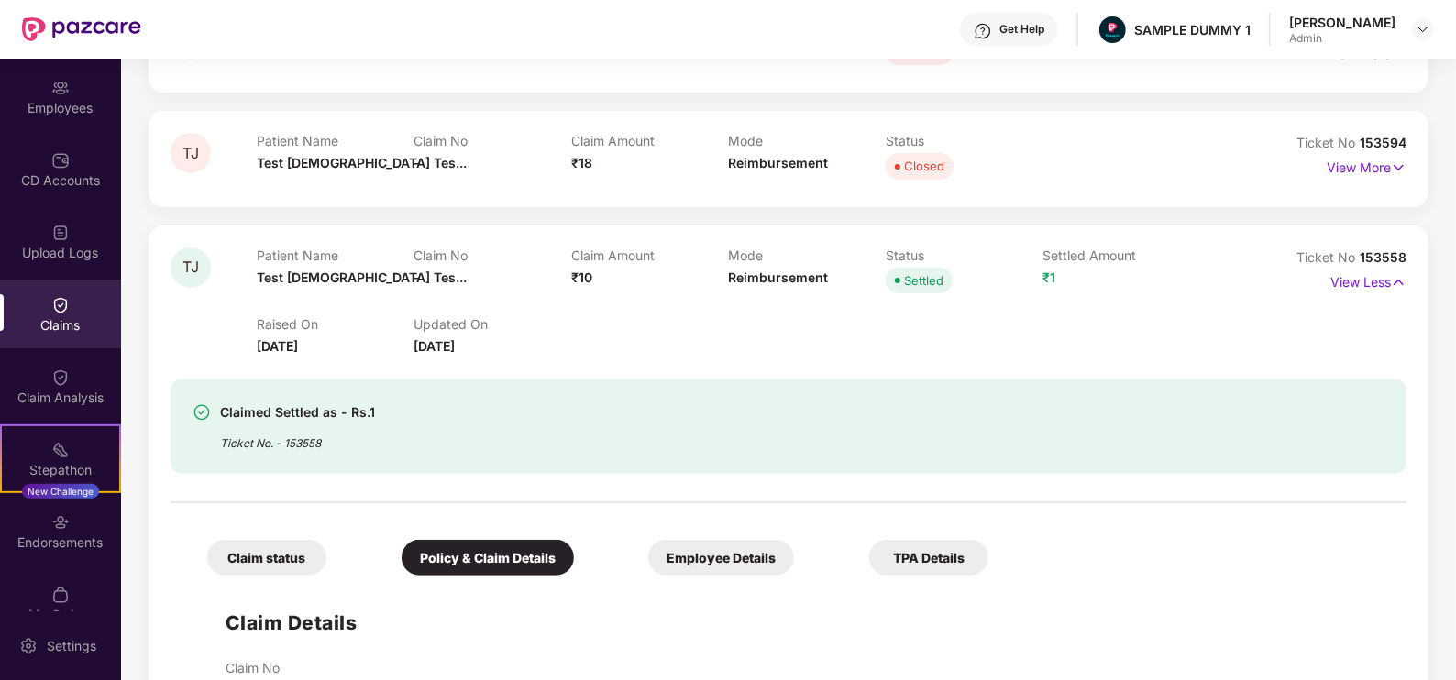
scroll to position [109, 0]
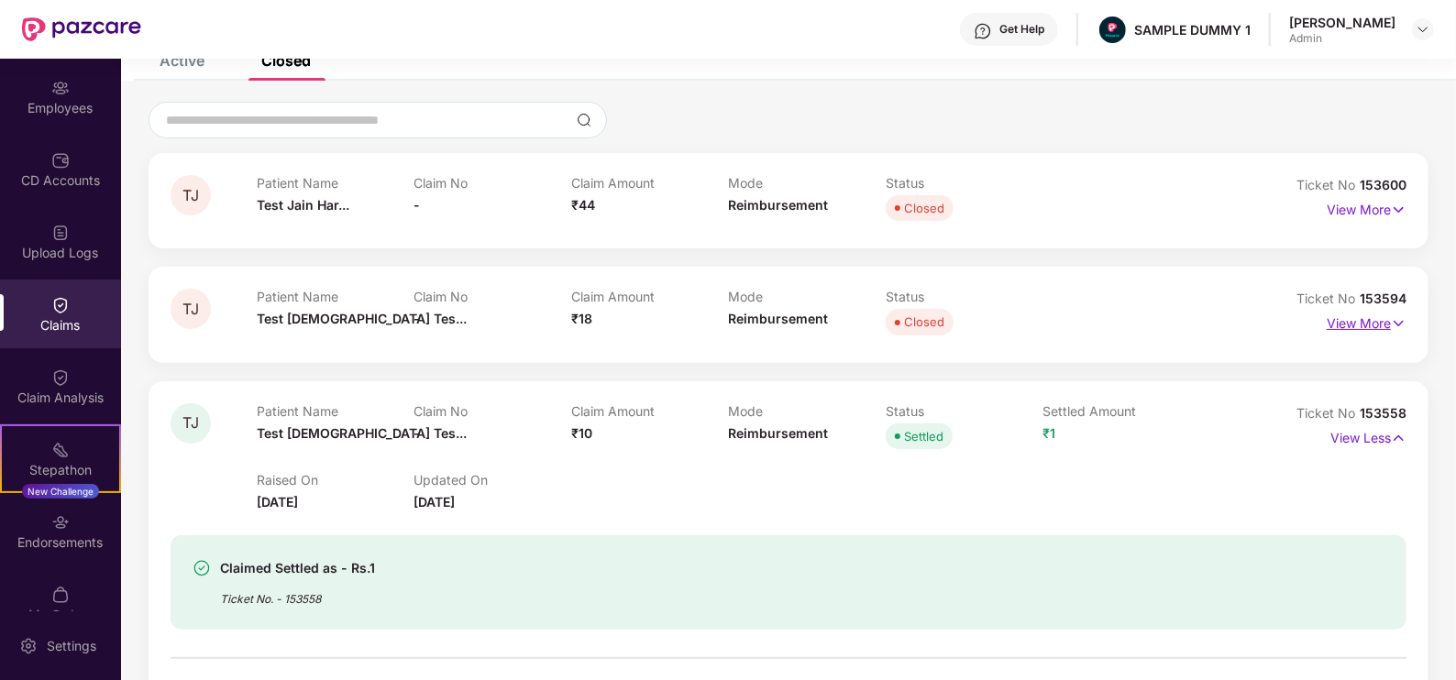
click at [1364, 316] on p "View More" at bounding box center [1367, 321] width 80 height 25
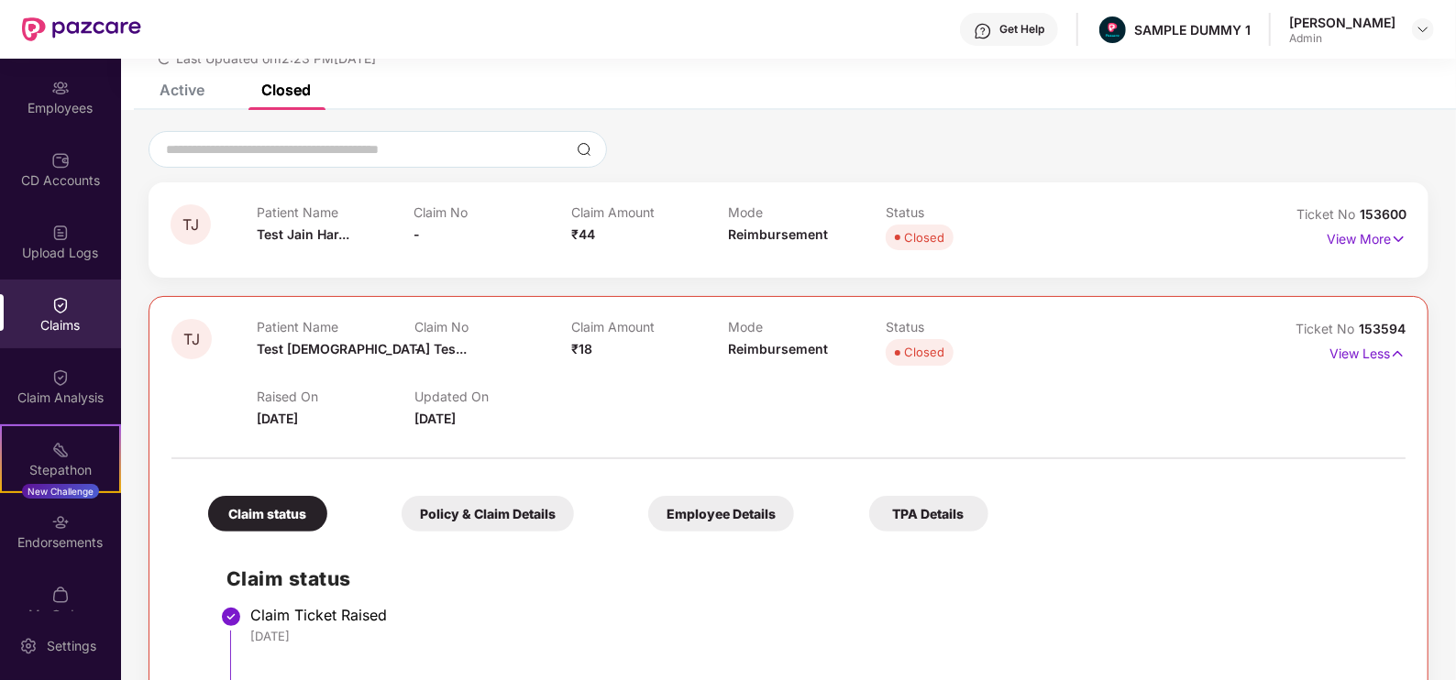
scroll to position [79, 0]
click at [1393, 352] on img at bounding box center [1398, 355] width 16 height 20
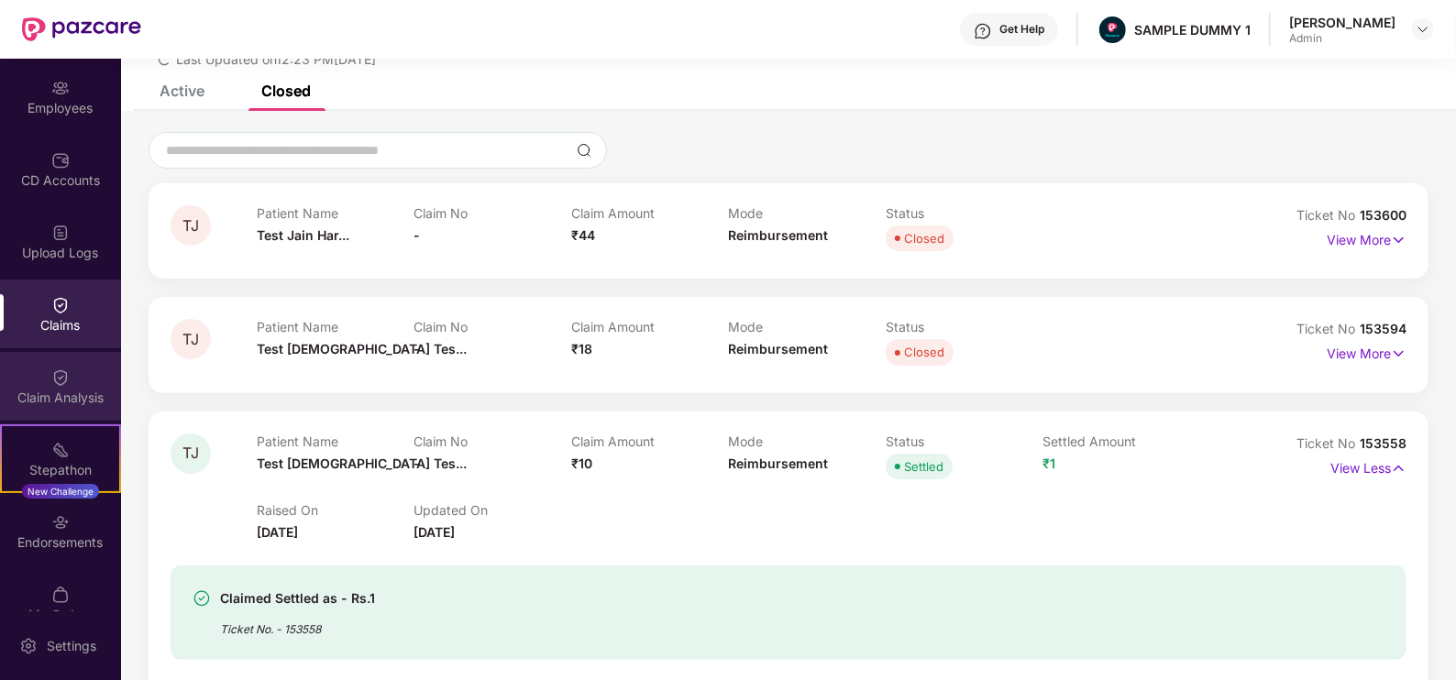
click at [64, 391] on div "Claim Analysis" at bounding box center [60, 398] width 121 height 18
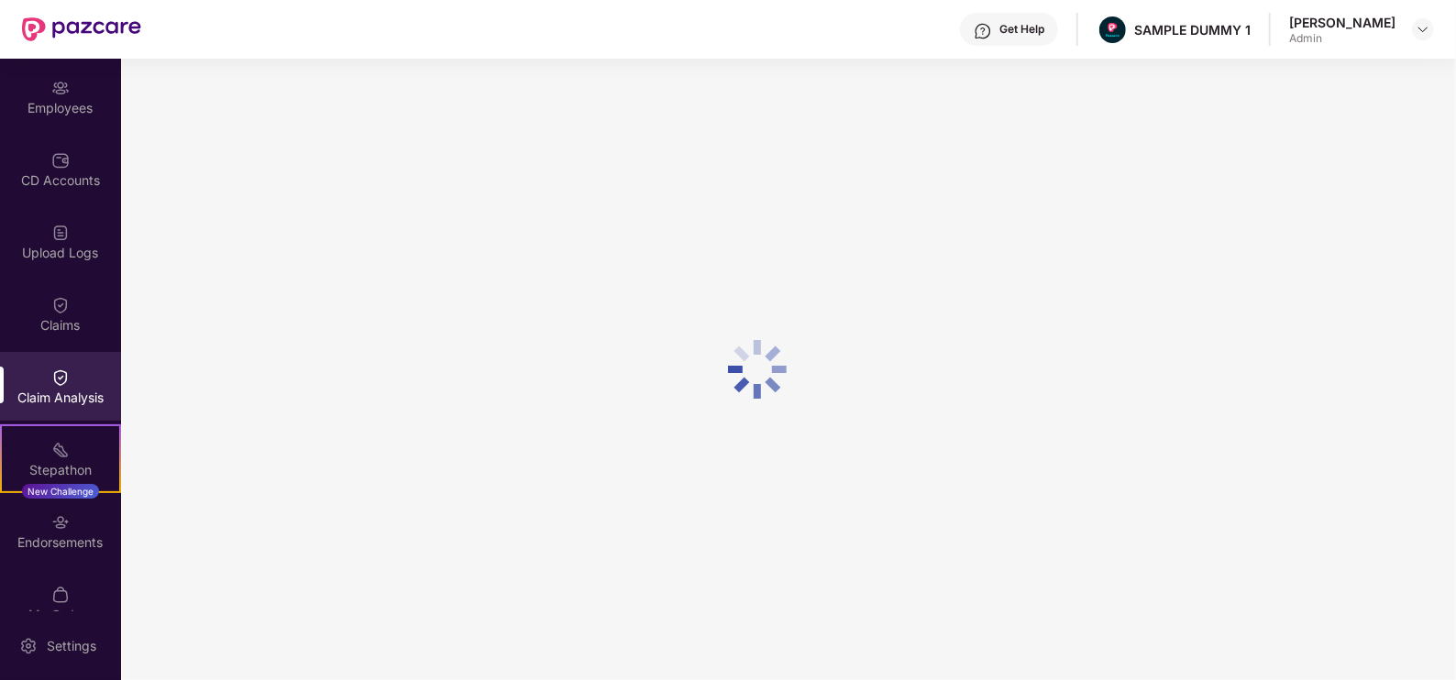
scroll to position [243, 0]
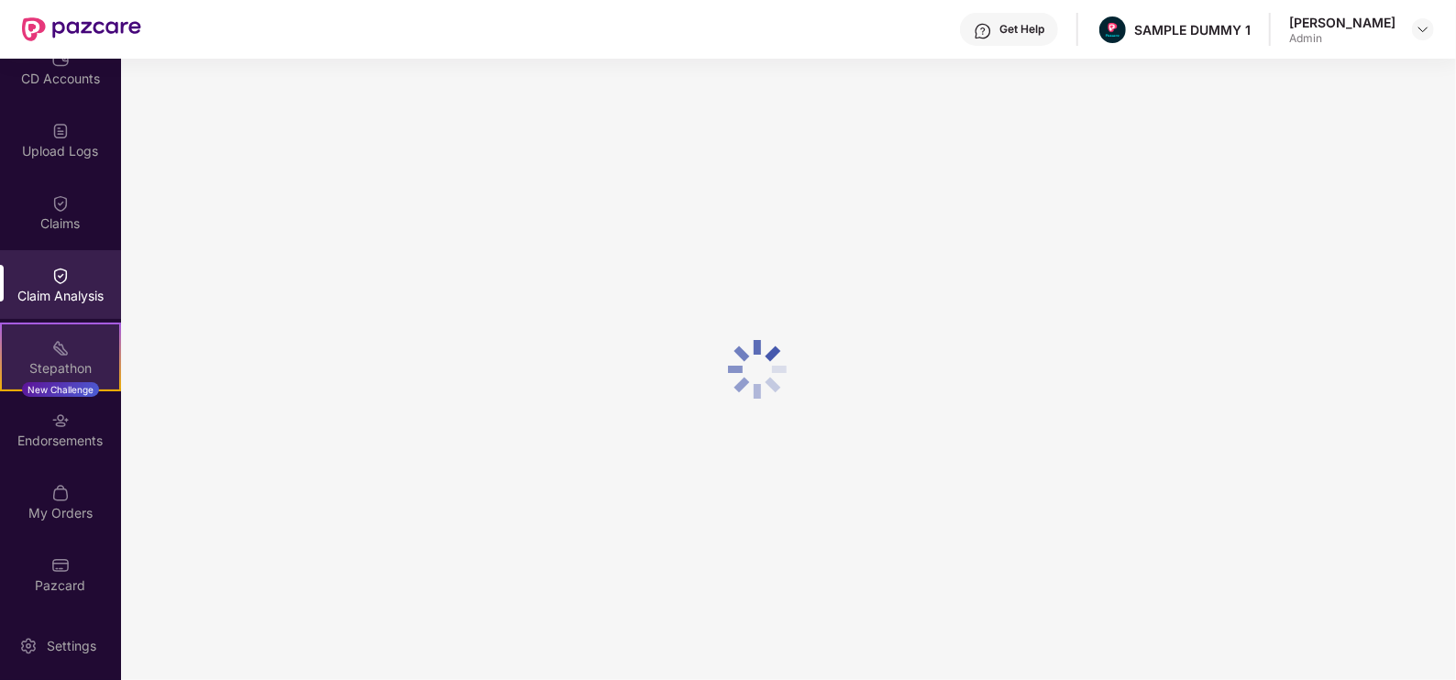
click at [66, 357] on div "Stepathon New Challenge" at bounding box center [60, 357] width 121 height 69
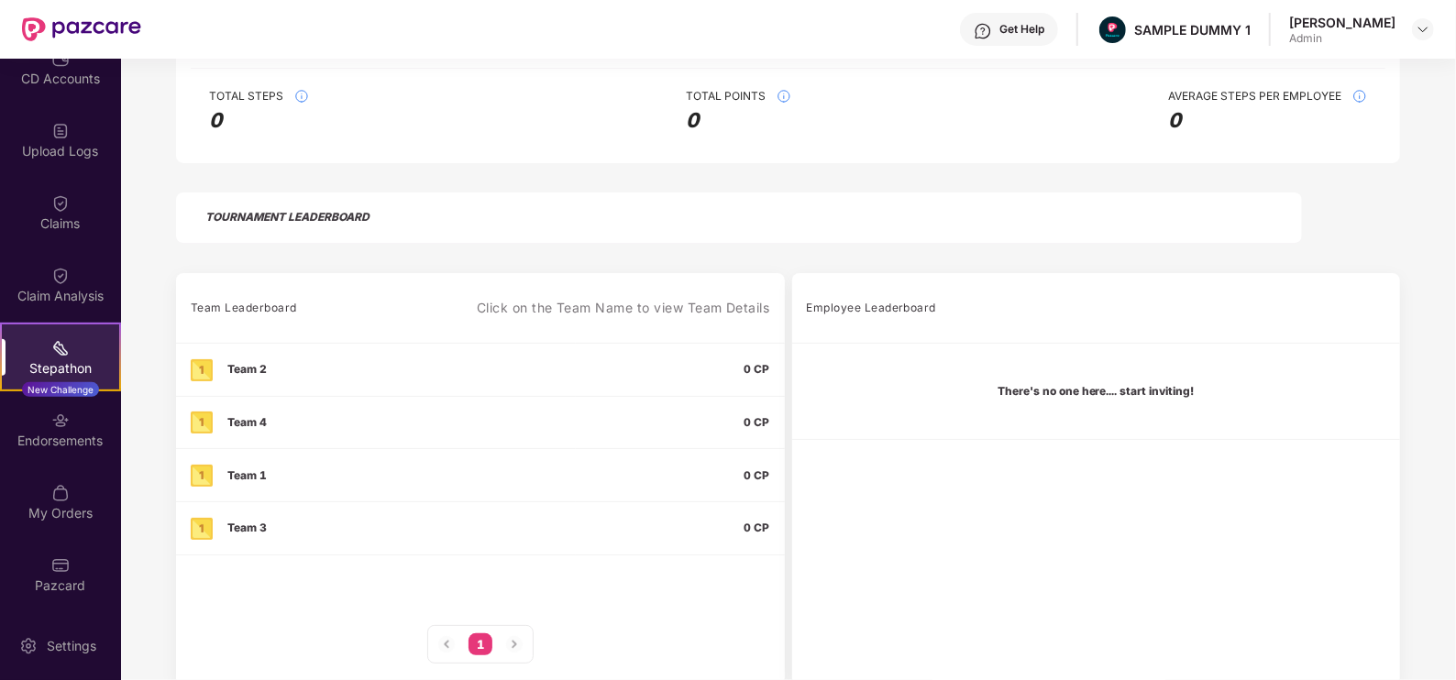
scroll to position [377, 0]
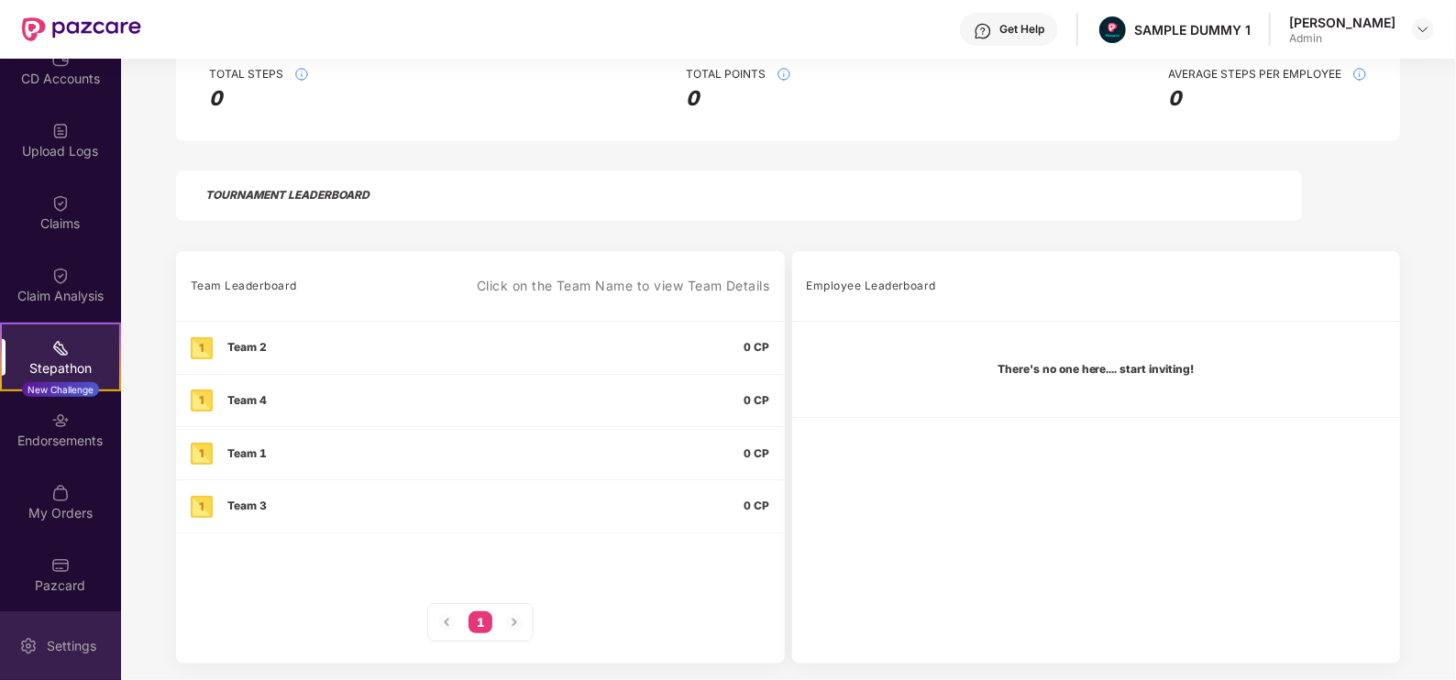
click at [61, 633] on div "Settings" at bounding box center [60, 646] width 121 height 69
